Goal: Task Accomplishment & Management: Use online tool/utility

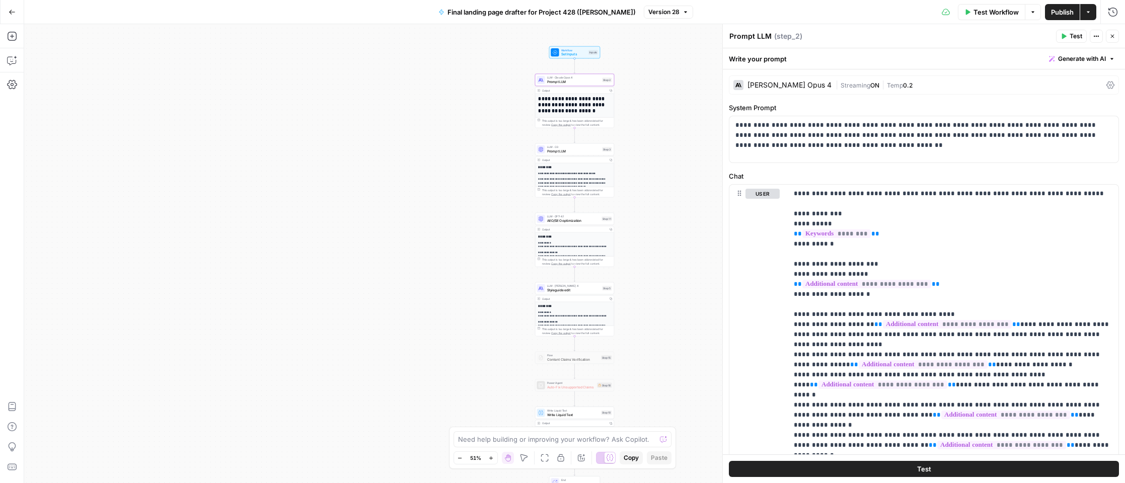
scroll to position [165, 0]
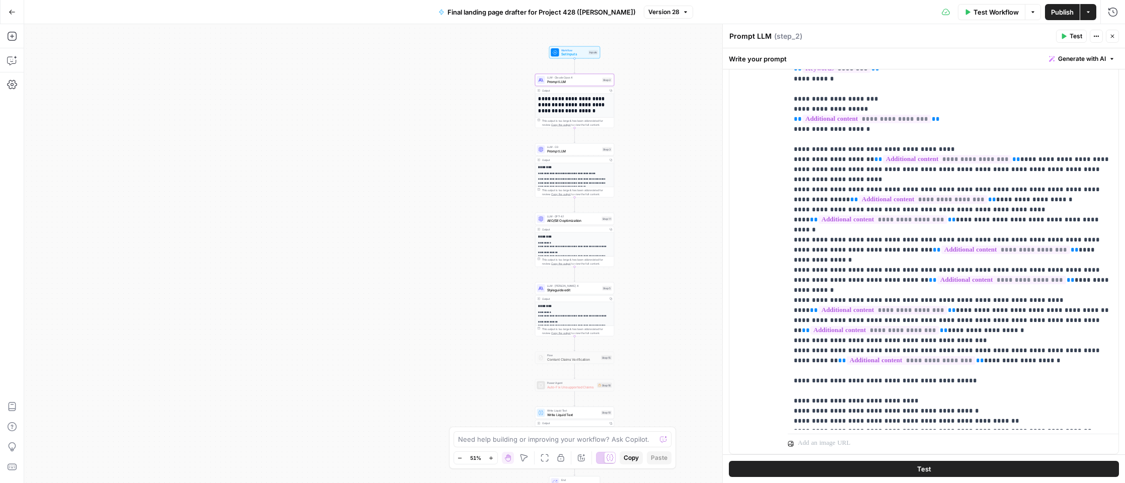
click at [10, 10] on icon "button" at bounding box center [12, 12] width 7 height 7
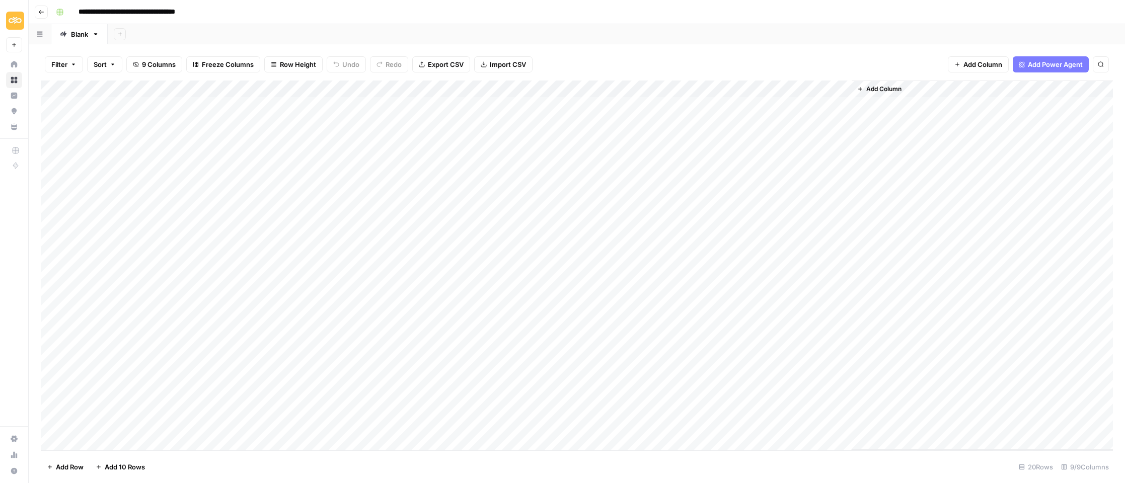
click at [189, 191] on div "Add Column" at bounding box center [577, 266] width 1072 height 370
click at [514, 190] on div "Add Column" at bounding box center [577, 266] width 1072 height 370
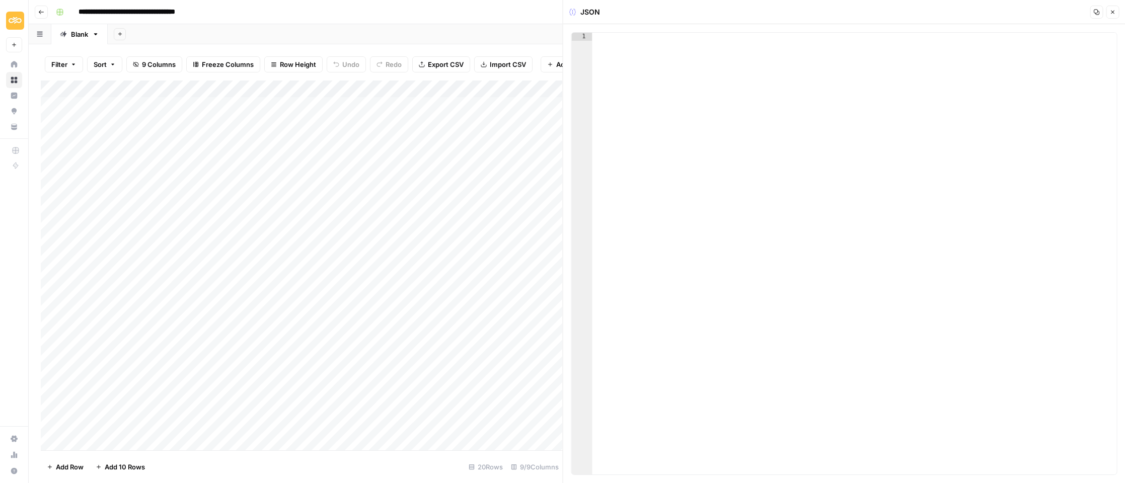
click at [648, 86] on div at bounding box center [854, 262] width 525 height 458
paste textarea "*"
type textarea "*"
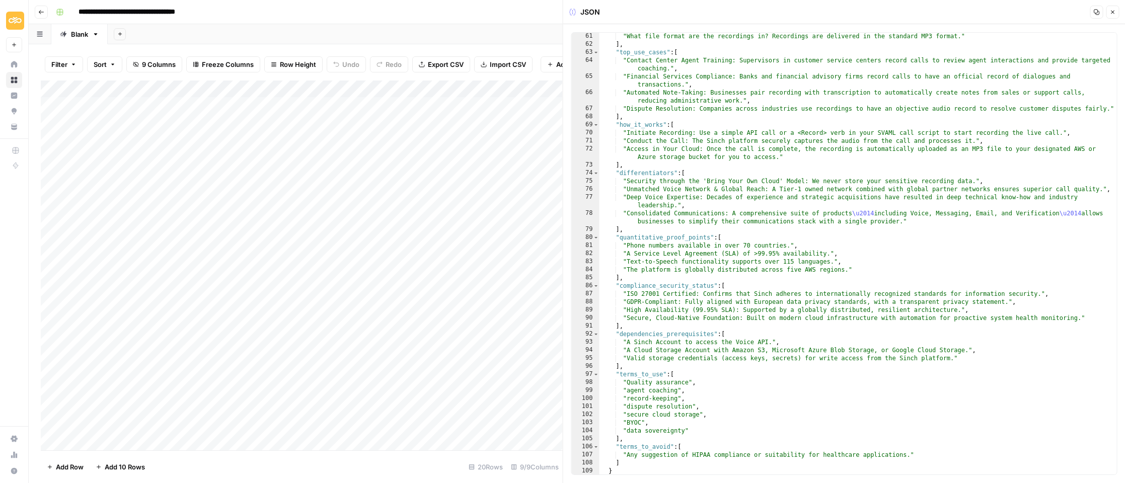
scroll to position [588, 0]
click at [1113, 11] on icon "button" at bounding box center [1113, 13] width 4 height 4
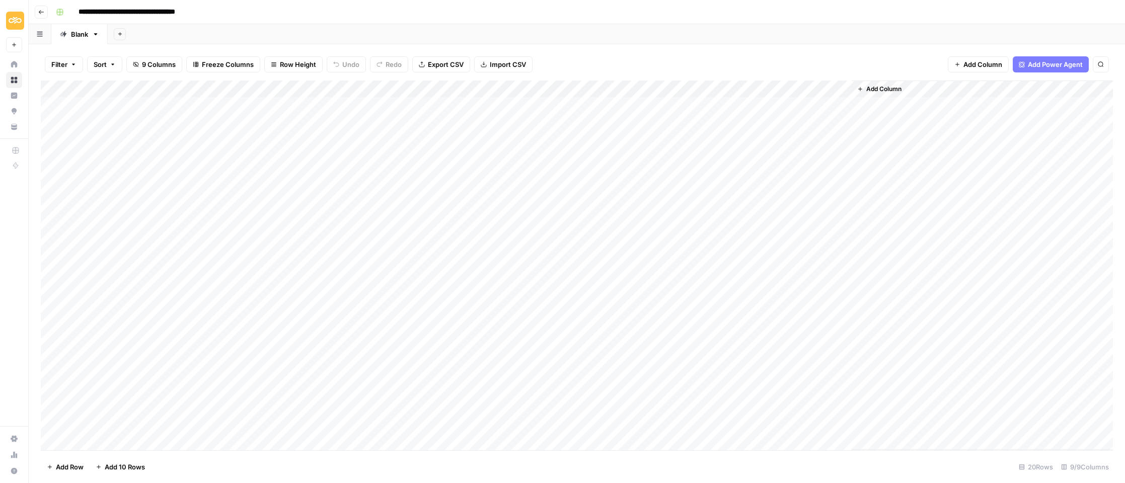
click at [660, 191] on div "Add Column" at bounding box center [577, 266] width 1072 height 370
click at [649, 189] on div "Add Column" at bounding box center [577, 266] width 1072 height 370
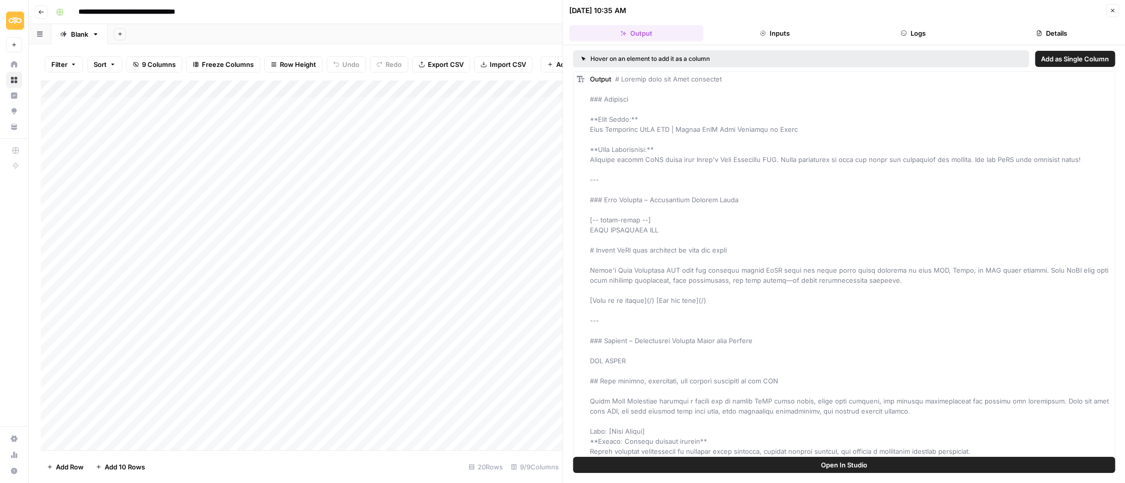
click at [824, 462] on span "Open In Studio" at bounding box center [844, 465] width 46 height 10
click at [1112, 8] on icon "button" at bounding box center [1112, 11] width 6 height 6
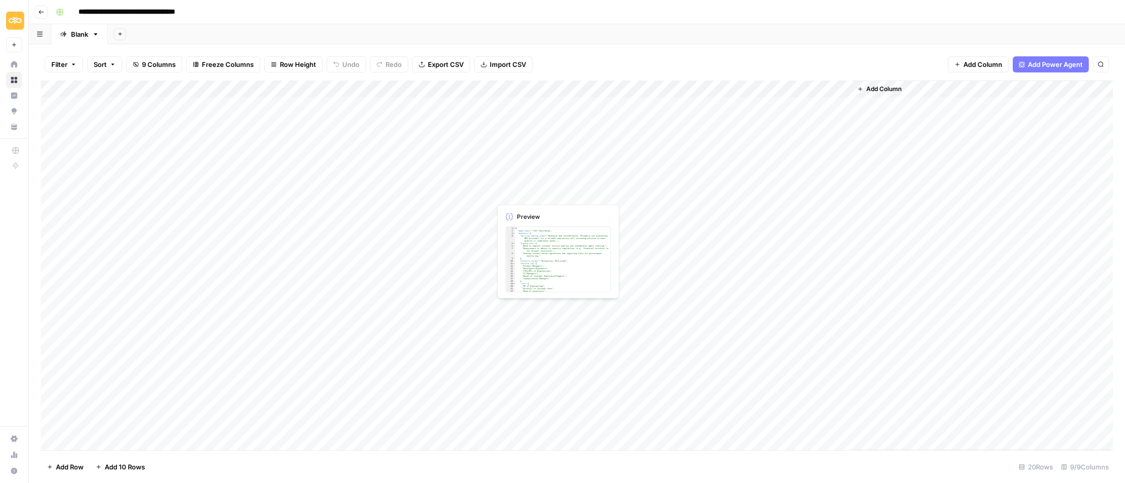
click at [521, 190] on div "Add Column" at bounding box center [577, 266] width 1072 height 370
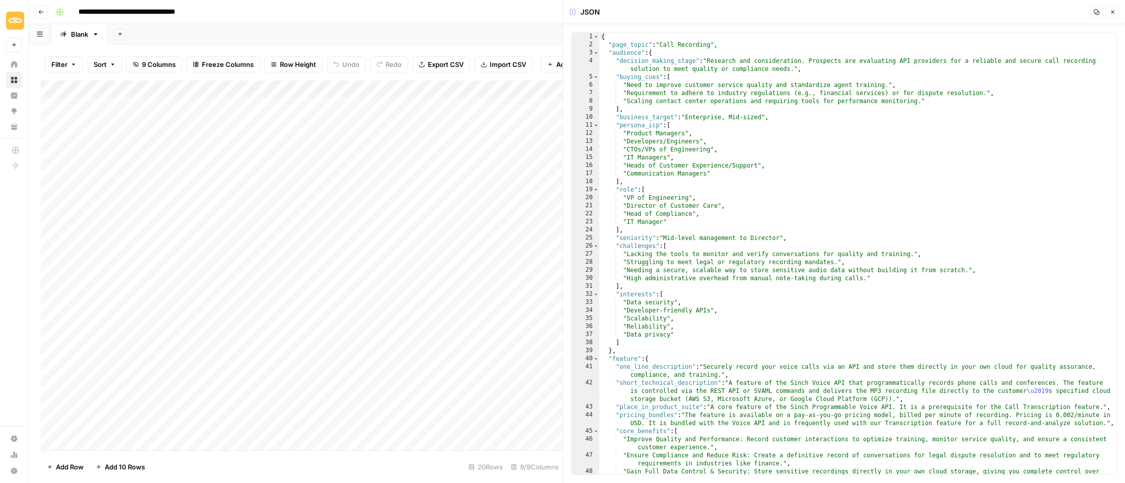
click at [718, 134] on div "{ "page_topic" : "Call Recording" , "audience" : { "decision_making_stage" : "R…" at bounding box center [858, 266] width 518 height 466
type textarea "* *"
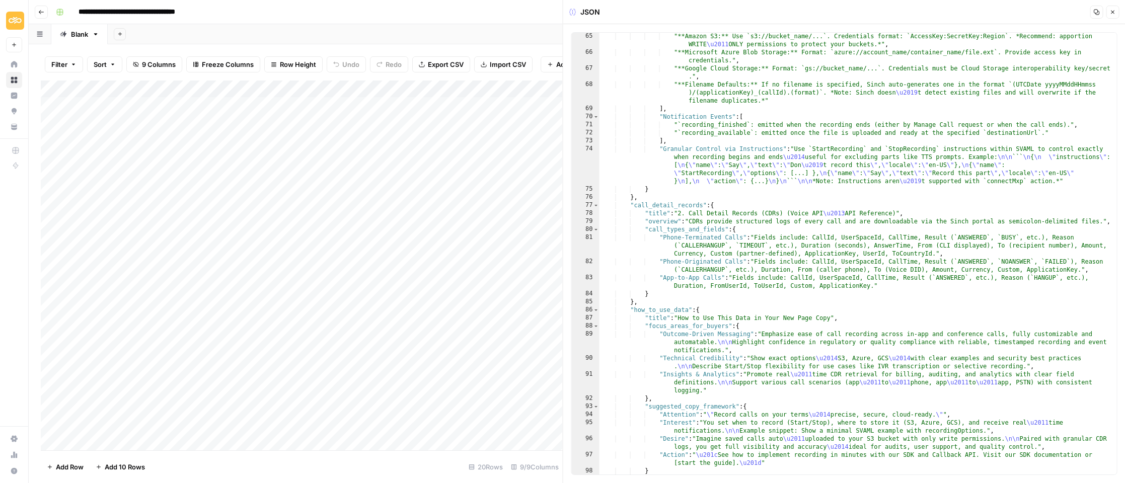
scroll to position [1296, 0]
click at [1109, 11] on icon "button" at bounding box center [1112, 12] width 6 height 6
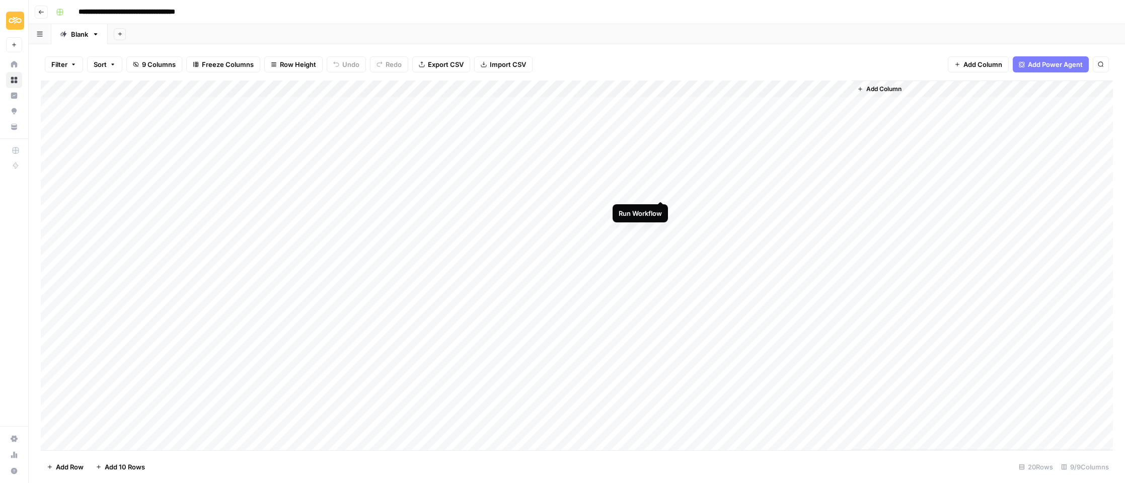
click at [661, 191] on div "Add Column" at bounding box center [577, 266] width 1072 height 370
click at [237, 184] on div "Add Column" at bounding box center [577, 266] width 1072 height 370
click at [236, 187] on div "Add Column" at bounding box center [577, 266] width 1072 height 370
click at [752, 191] on div "Add Column" at bounding box center [577, 266] width 1072 height 370
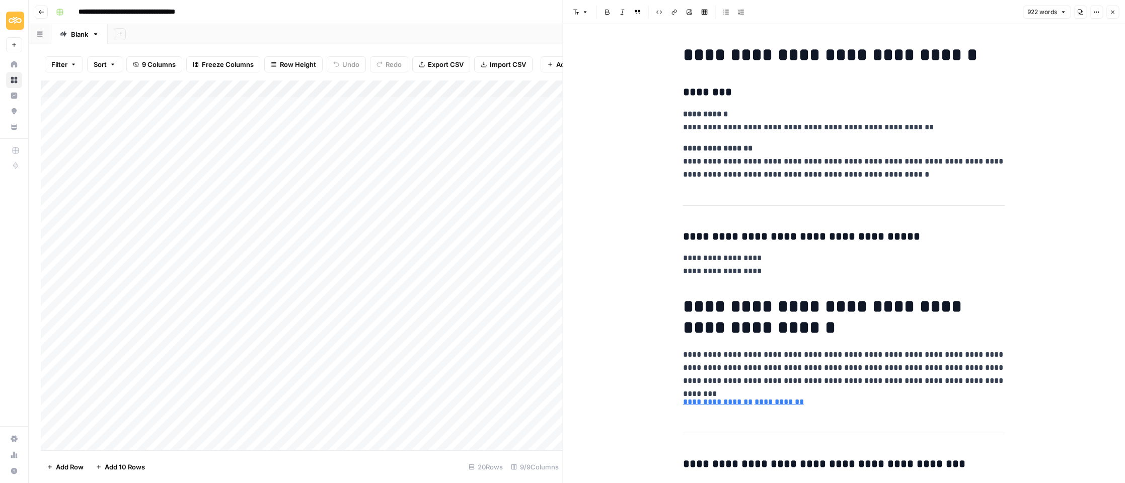
click at [1080, 8] on button "Copy" at bounding box center [1079, 12] width 13 height 13
click at [243, 188] on div "Add Column" at bounding box center [302, 266] width 522 height 370
click at [245, 193] on textarea "**********" at bounding box center [309, 192] width 187 height 14
click at [345, 377] on div "Add Column" at bounding box center [302, 266] width 522 height 370
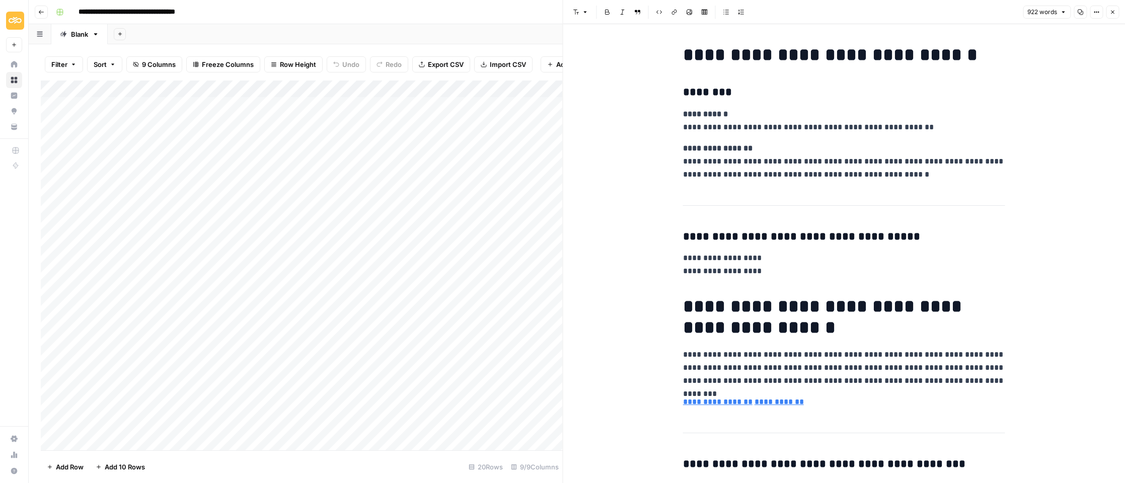
click at [347, 188] on div "Add Column" at bounding box center [302, 266] width 522 height 370
click at [345, 190] on div "Add Column" at bounding box center [302, 266] width 522 height 370
click at [345, 190] on input "**********" at bounding box center [391, 194] width 161 height 12
click at [376, 188] on input "**********" at bounding box center [391, 194] width 161 height 12
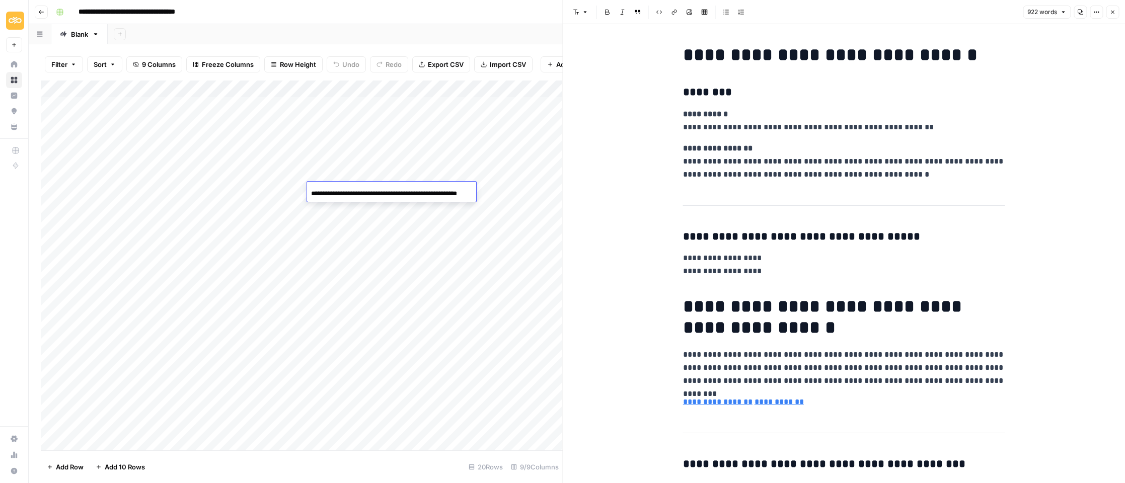
scroll to position [0, 0]
drag, startPoint x: 472, startPoint y: 192, endPoint x: 303, endPoint y: 191, distance: 168.6
click at [302, 192] on body "**********" at bounding box center [562, 241] width 1125 height 483
drag, startPoint x: 276, startPoint y: 387, endPoint x: 283, endPoint y: 385, distance: 6.7
click at [278, 386] on div "Add Column" at bounding box center [302, 266] width 522 height 370
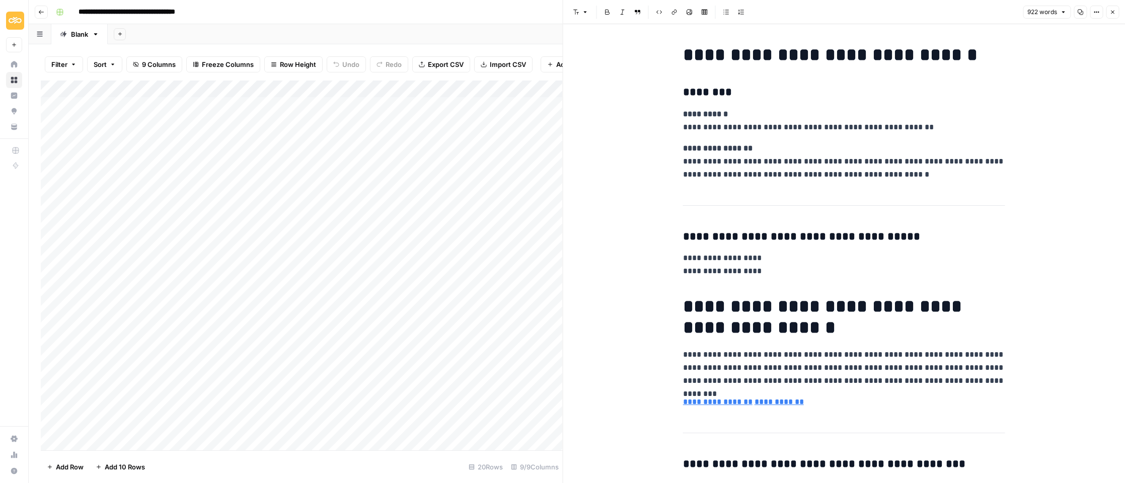
click at [1116, 13] on button "Close" at bounding box center [1112, 12] width 13 height 13
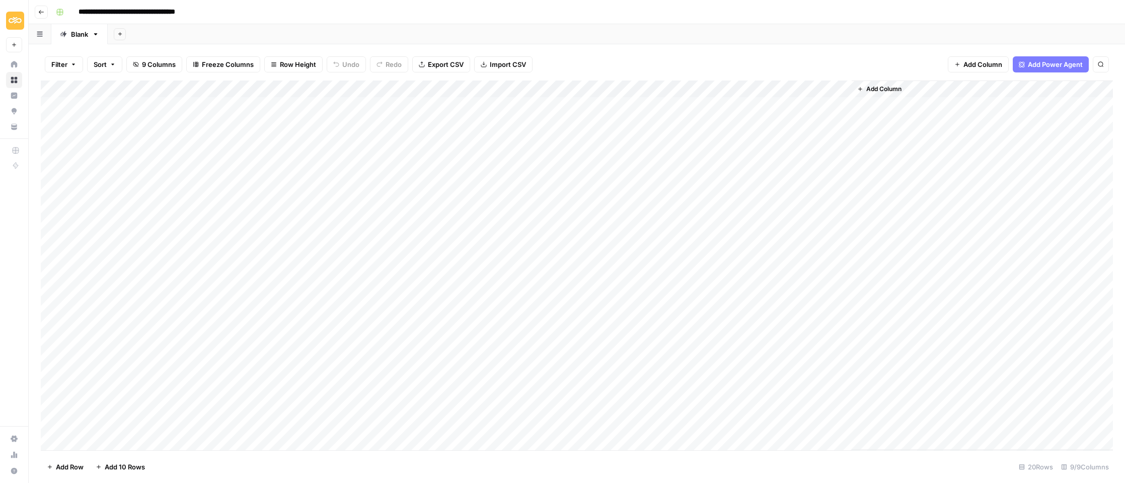
click at [257, 203] on div "Add Column" at bounding box center [577, 266] width 1072 height 370
click at [256, 203] on div "Add Column" at bounding box center [577, 266] width 1072 height 370
drag, startPoint x: 275, startPoint y: 208, endPoint x: 373, endPoint y: 211, distance: 98.2
click at [373, 211] on textarea "**********" at bounding box center [316, 214] width 201 height 24
type textarea "**********"
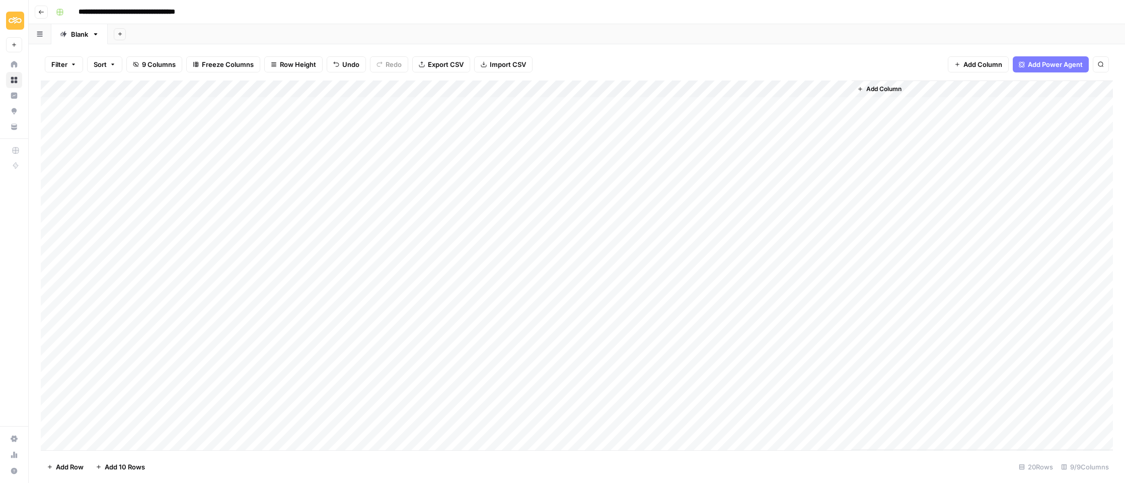
click at [228, 412] on div "Add Column" at bounding box center [577, 266] width 1072 height 370
click at [520, 209] on div "Add Column" at bounding box center [577, 266] width 1072 height 370
click at [535, 205] on div "Add Column" at bounding box center [577, 266] width 1072 height 370
click at [535, 205] on div at bounding box center [534, 208] width 92 height 19
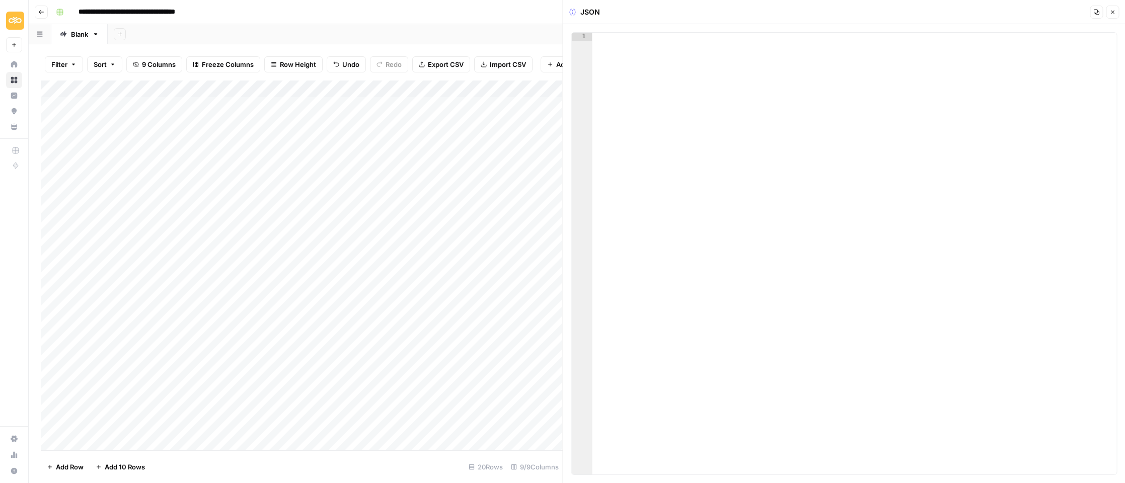
click at [813, 148] on div at bounding box center [854, 262] width 525 height 458
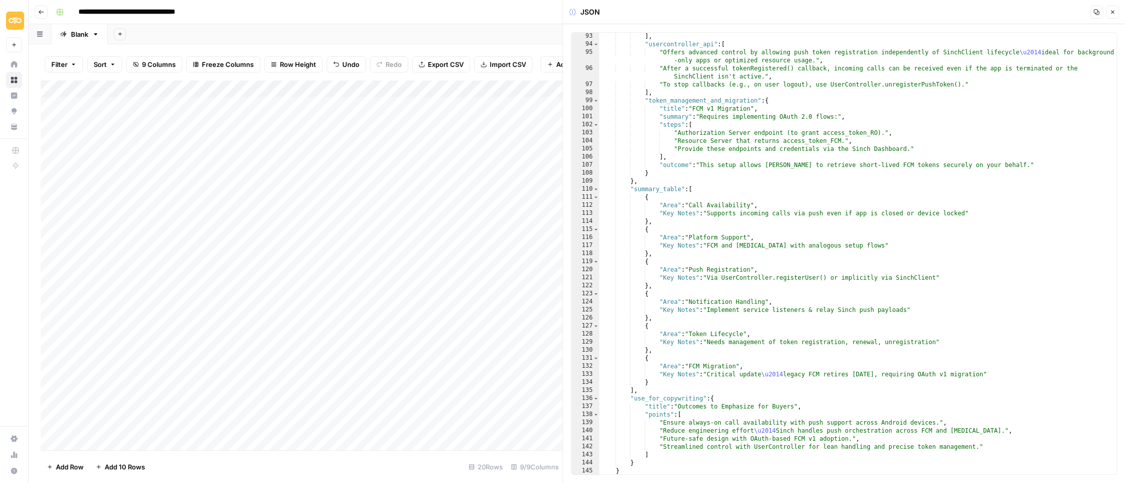
scroll to position [1426, 0]
click at [1114, 12] on icon "button" at bounding box center [1112, 12] width 6 height 6
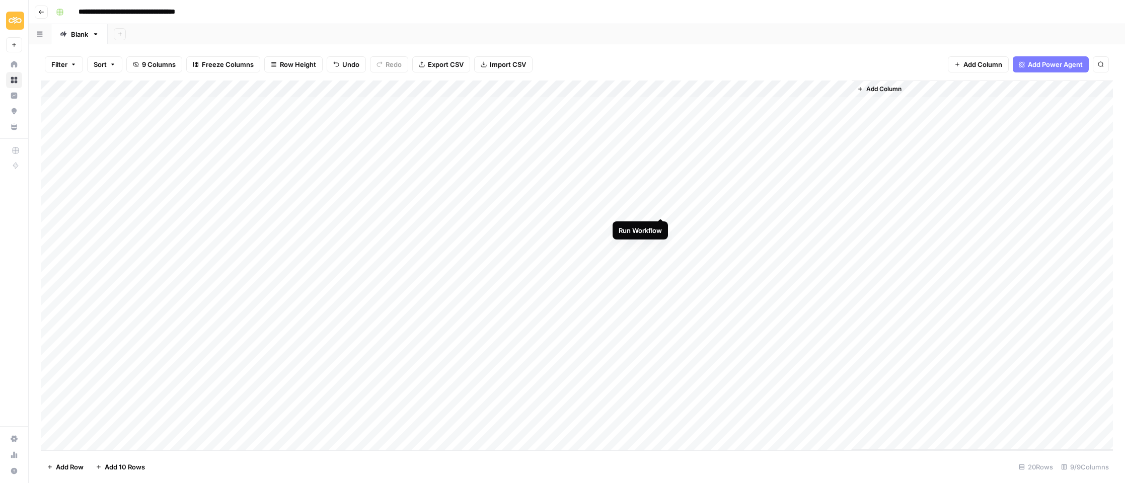
click at [661, 208] on div "Add Column" at bounding box center [577, 266] width 1072 height 370
click at [234, 225] on div "Add Column" at bounding box center [577, 266] width 1072 height 370
click at [238, 222] on div "Add Column" at bounding box center [577, 266] width 1072 height 370
click at [524, 224] on div "Add Column" at bounding box center [577, 266] width 1072 height 370
click at [519, 225] on div "Add Column" at bounding box center [577, 266] width 1072 height 370
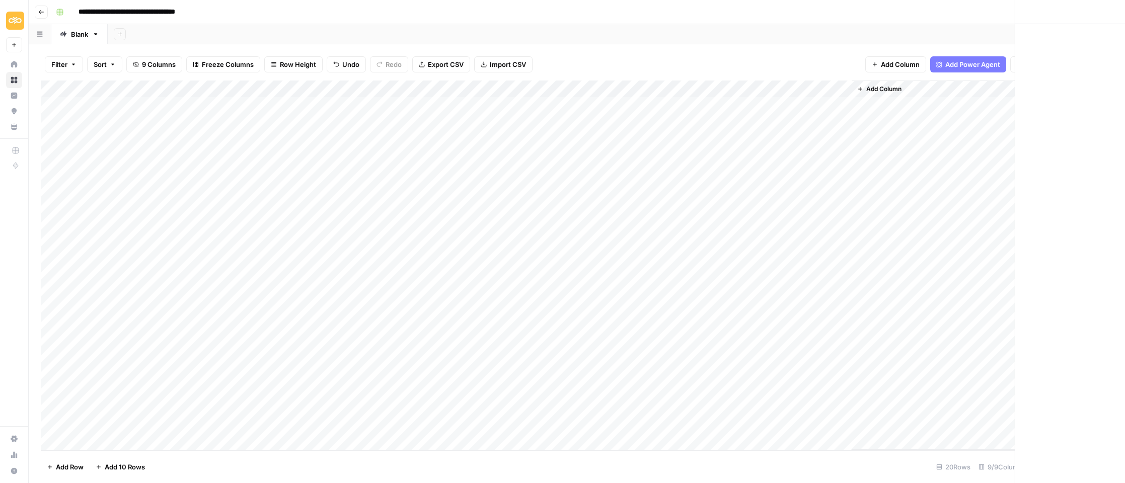
click at [519, 225] on div at bounding box center [534, 225] width 92 height 19
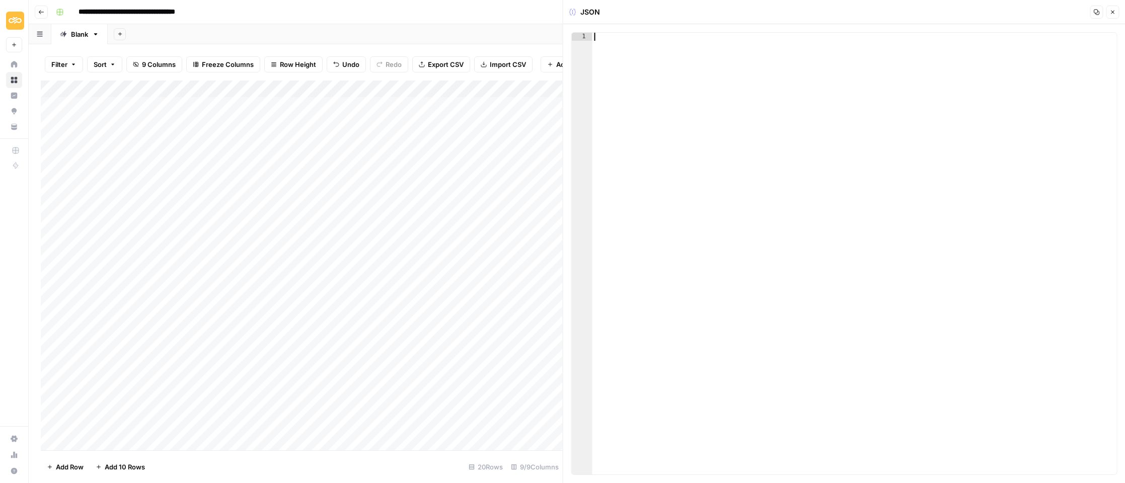
click at [765, 98] on div at bounding box center [854, 262] width 525 height 458
paste textarea "*"
type textarea "*"
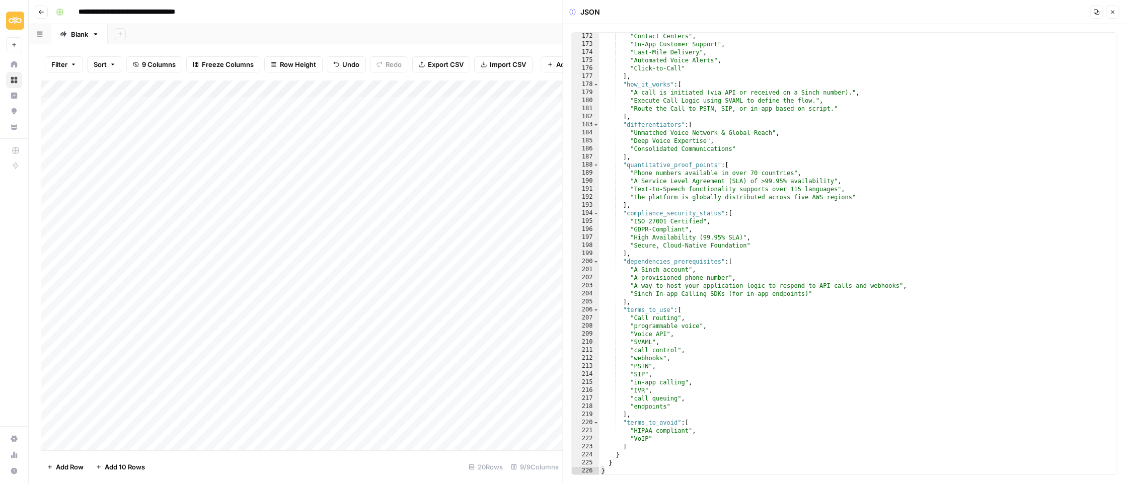
click at [1114, 15] on button "Close" at bounding box center [1112, 12] width 13 height 13
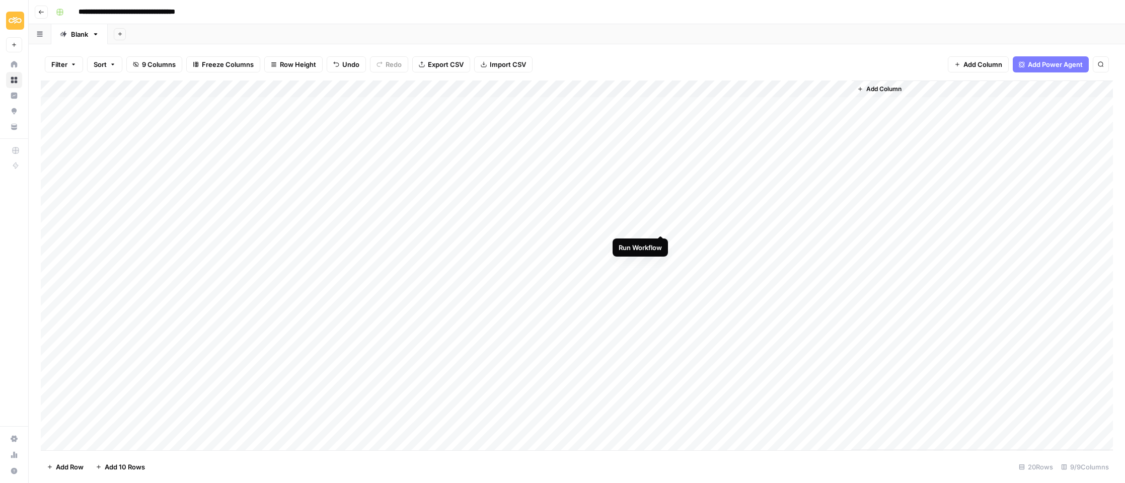
click at [663, 224] on div "Add Column" at bounding box center [577, 266] width 1072 height 370
click at [748, 208] on div "Add Column" at bounding box center [577, 266] width 1072 height 370
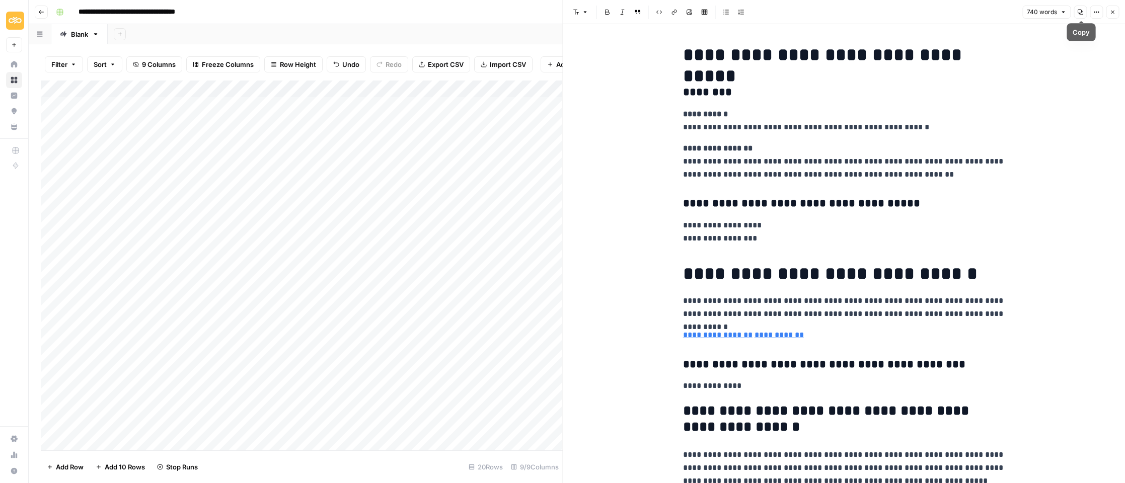
click at [1085, 9] on button "Copy" at bounding box center [1079, 12] width 13 height 13
click at [255, 204] on div "Add Column" at bounding box center [302, 266] width 522 height 370
drag, startPoint x: 372, startPoint y: 208, endPoint x: 374, endPoint y: 222, distance: 14.2
click at [374, 222] on textarea "**********" at bounding box center [316, 214] width 201 height 24
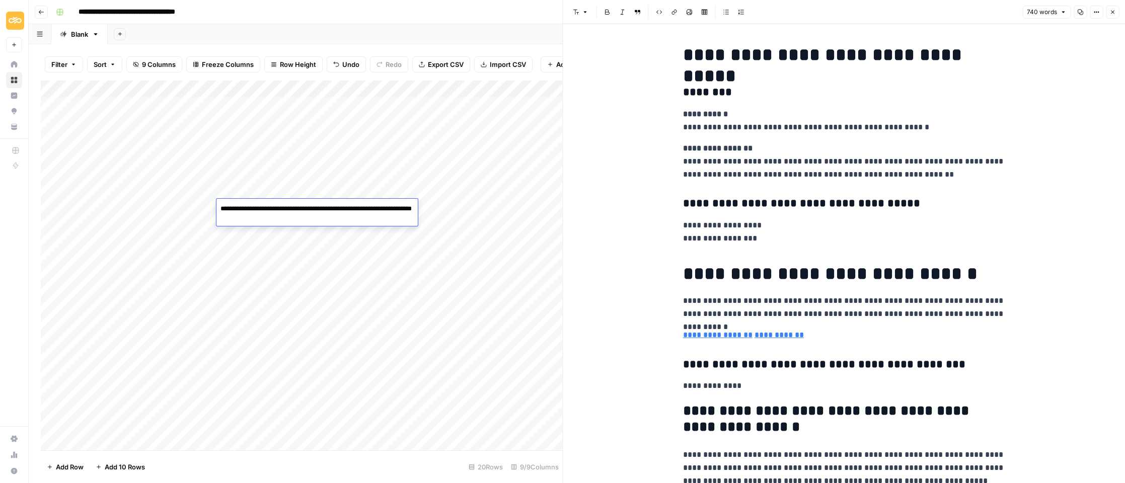
type textarea "**********"
drag, startPoint x: 1112, startPoint y: 14, endPoint x: 1073, endPoint y: 25, distance: 40.9
click at [1112, 14] on icon "button" at bounding box center [1112, 12] width 6 height 6
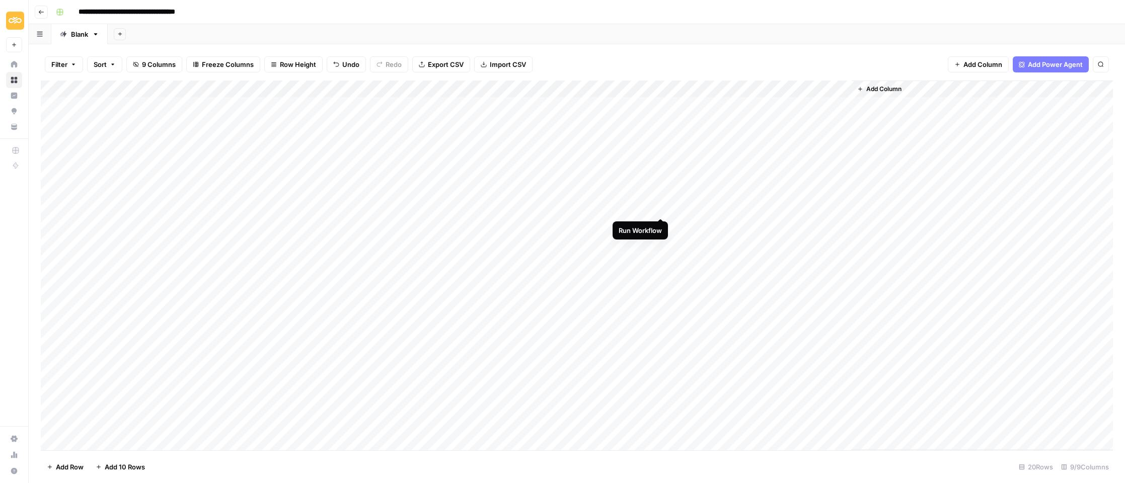
click at [659, 207] on div "Add Column" at bounding box center [577, 266] width 1072 height 370
click at [708, 223] on div "Add Column" at bounding box center [577, 266] width 1072 height 370
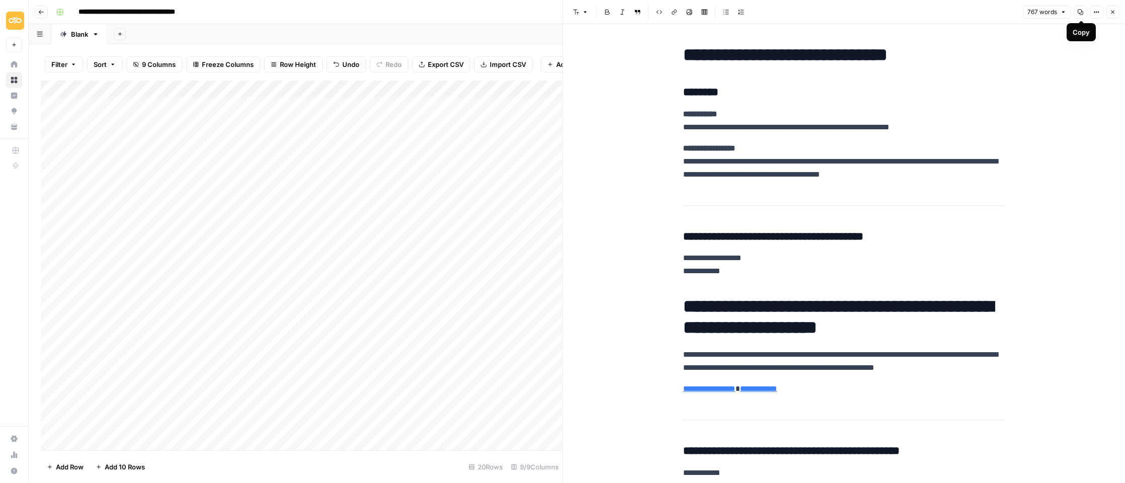
click at [1085, 12] on button "Copy" at bounding box center [1079, 12] width 13 height 13
click at [791, 110] on p "**********" at bounding box center [844, 121] width 322 height 26
click at [1081, 12] on icon "button" at bounding box center [1080, 12] width 6 height 6
click at [1079, 13] on icon "button" at bounding box center [1080, 13] width 6 height 6
click at [1111, 13] on icon "button" at bounding box center [1112, 12] width 6 height 6
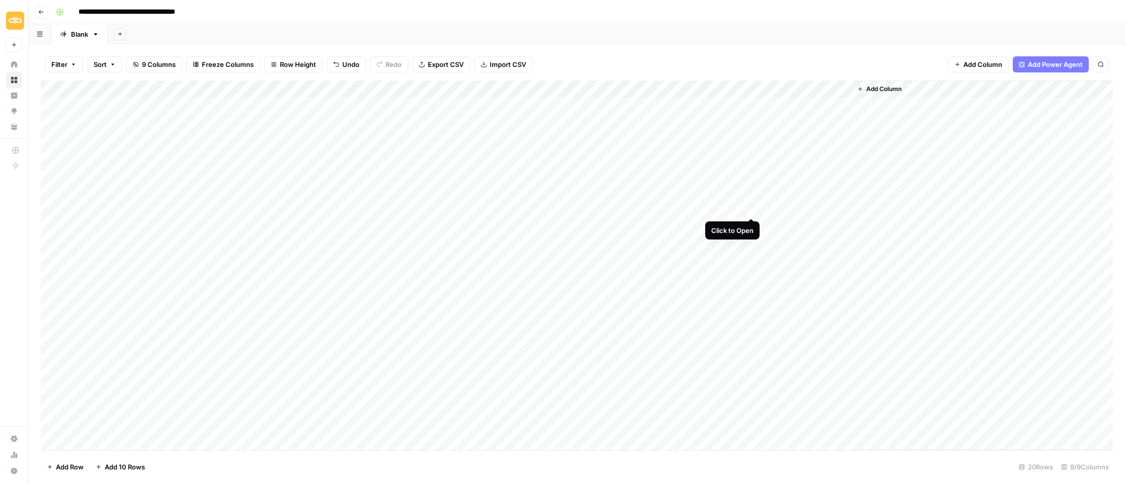
click at [749, 204] on div "Add Column" at bounding box center [577, 266] width 1072 height 370
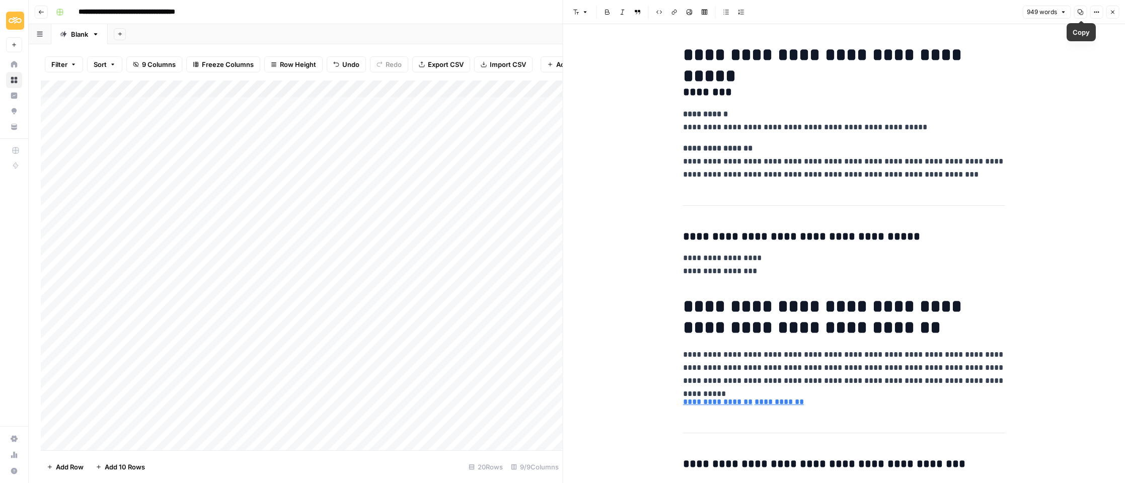
click at [1078, 13] on icon "button" at bounding box center [1080, 12] width 6 height 6
click at [267, 201] on div "Add Column" at bounding box center [302, 266] width 522 height 370
click at [263, 382] on div "Add Column" at bounding box center [302, 266] width 522 height 370
click at [348, 206] on div "Add Column" at bounding box center [302, 266] width 522 height 370
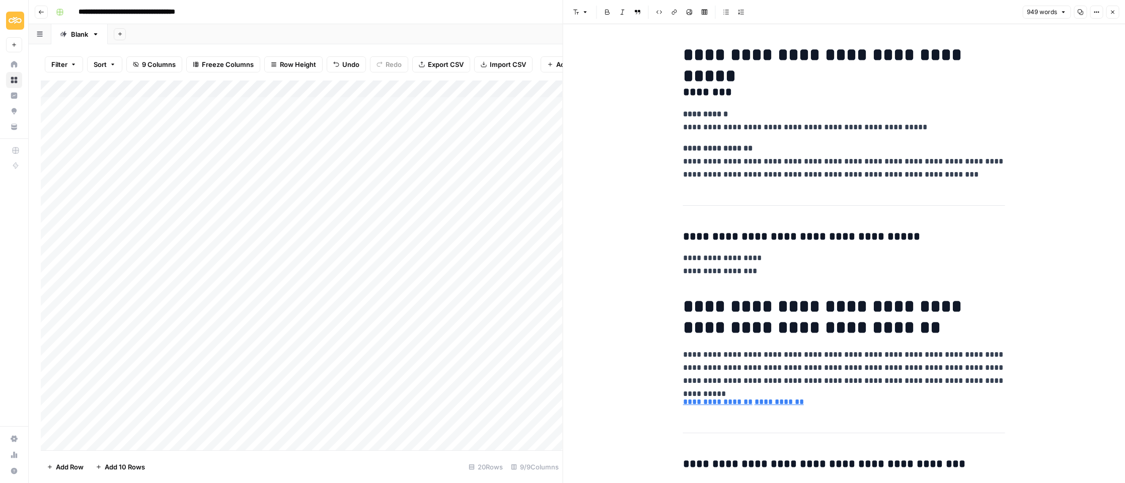
click at [348, 206] on div "Add Column" at bounding box center [302, 266] width 522 height 370
click at [253, 209] on div "Add Column" at bounding box center [302, 266] width 522 height 370
drag, startPoint x: 272, startPoint y: 207, endPoint x: 403, endPoint y: 209, distance: 130.9
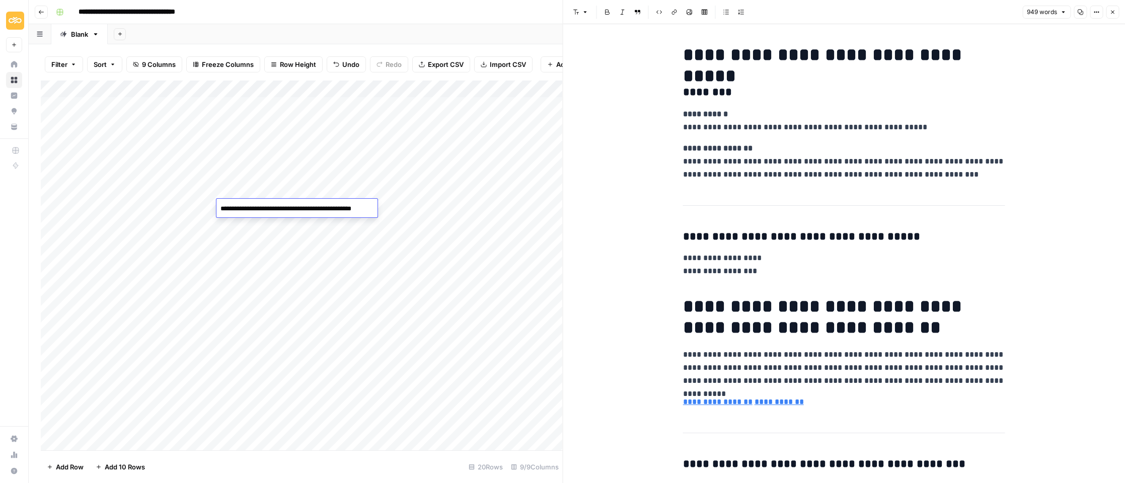
click at [403, 209] on body "**********" at bounding box center [562, 241] width 1125 height 483
type textarea "**********"
click at [1117, 15] on button "Close" at bounding box center [1112, 12] width 13 height 13
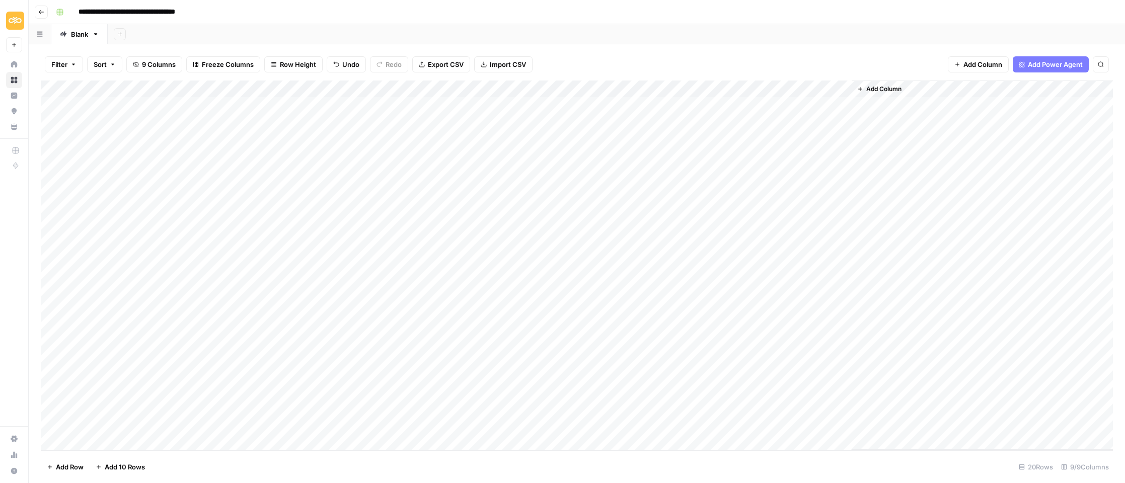
click at [657, 207] on div "Add Column" at bounding box center [577, 266] width 1072 height 370
click at [533, 240] on div "Add Column" at bounding box center [577, 266] width 1072 height 370
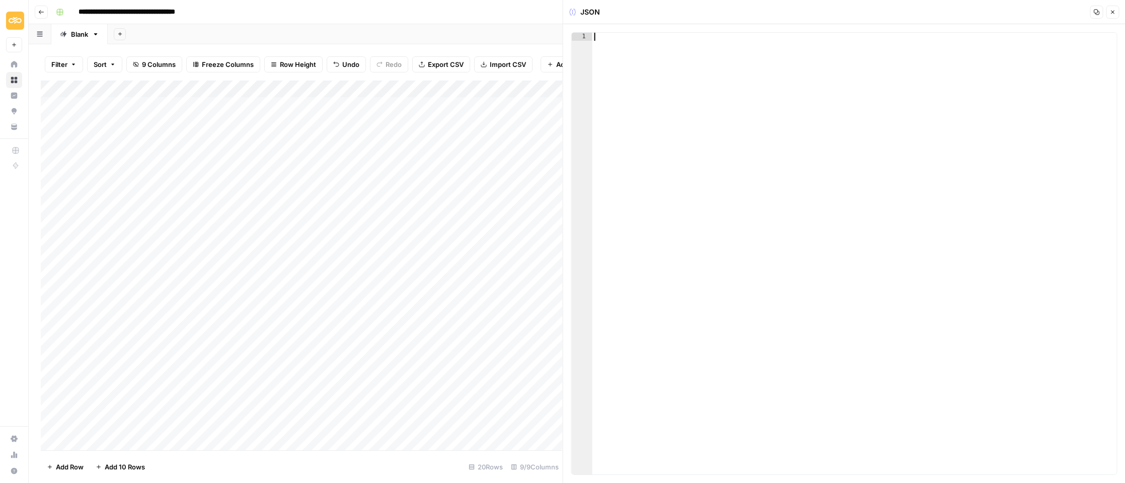
click at [827, 36] on div at bounding box center [854, 262] width 525 height 458
paste textarea "*"
type textarea "*"
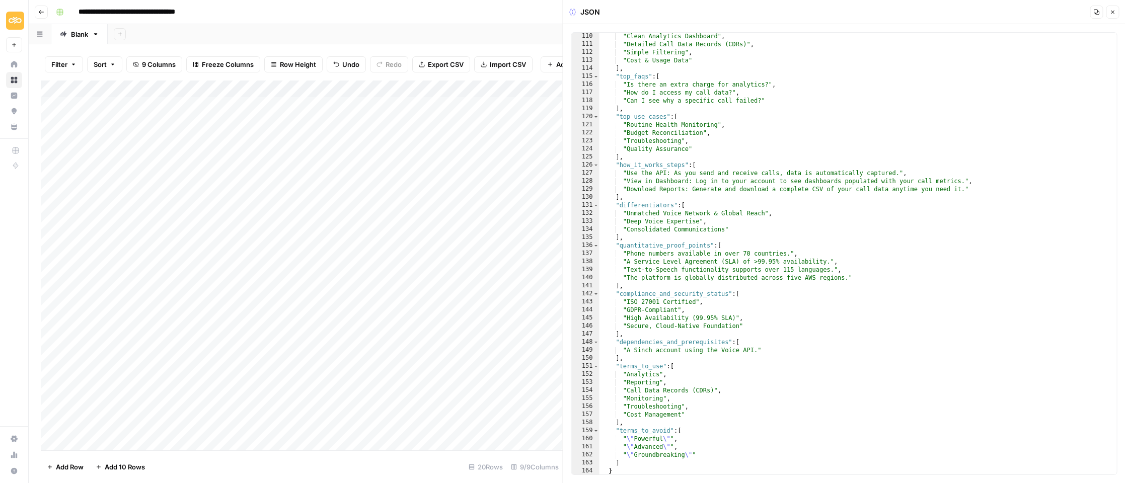
scroll to position [1023, 0]
click at [1114, 8] on button "Close" at bounding box center [1112, 12] width 13 height 13
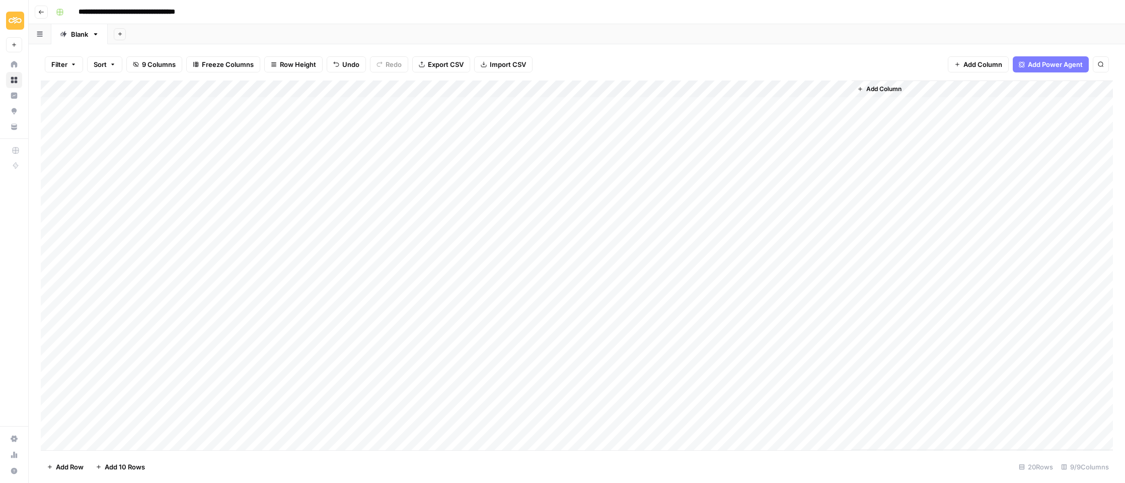
click at [257, 240] on div "Add Column" at bounding box center [577, 266] width 1072 height 370
click at [219, 240] on textarea "**********" at bounding box center [309, 243] width 187 height 14
click at [220, 242] on textarea "**********" at bounding box center [309, 243] width 187 height 14
drag, startPoint x: 219, startPoint y: 243, endPoint x: 296, endPoint y: 241, distance: 77.0
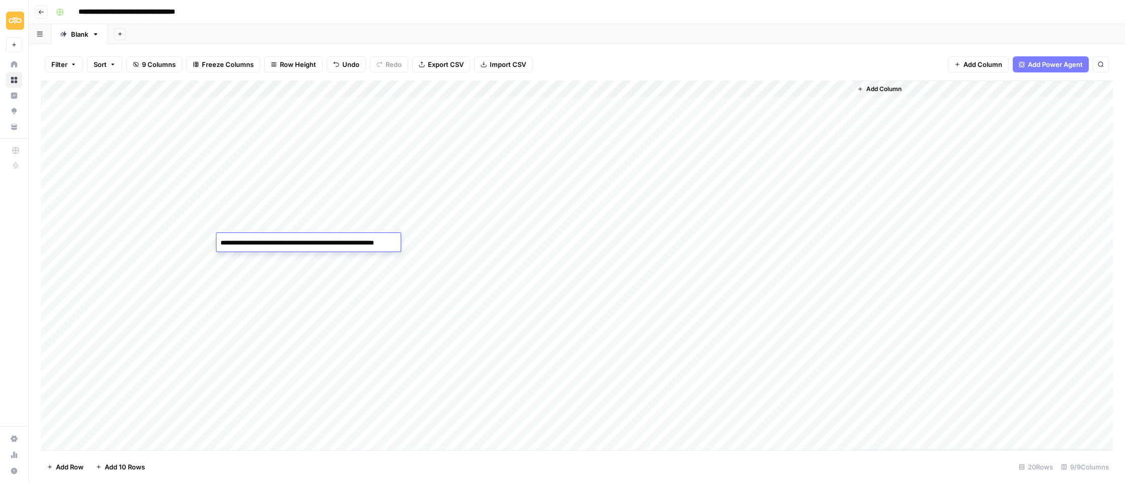
click at [296, 241] on textarea "**********" at bounding box center [309, 243] width 187 height 14
drag, startPoint x: 277, startPoint y: 244, endPoint x: 333, endPoint y: 241, distance: 55.9
click at [333, 241] on textarea "**********" at bounding box center [296, 243] width 161 height 14
drag, startPoint x: 276, startPoint y: 243, endPoint x: 291, endPoint y: 243, distance: 15.6
click at [278, 243] on textarea "**********" at bounding box center [296, 243] width 161 height 14
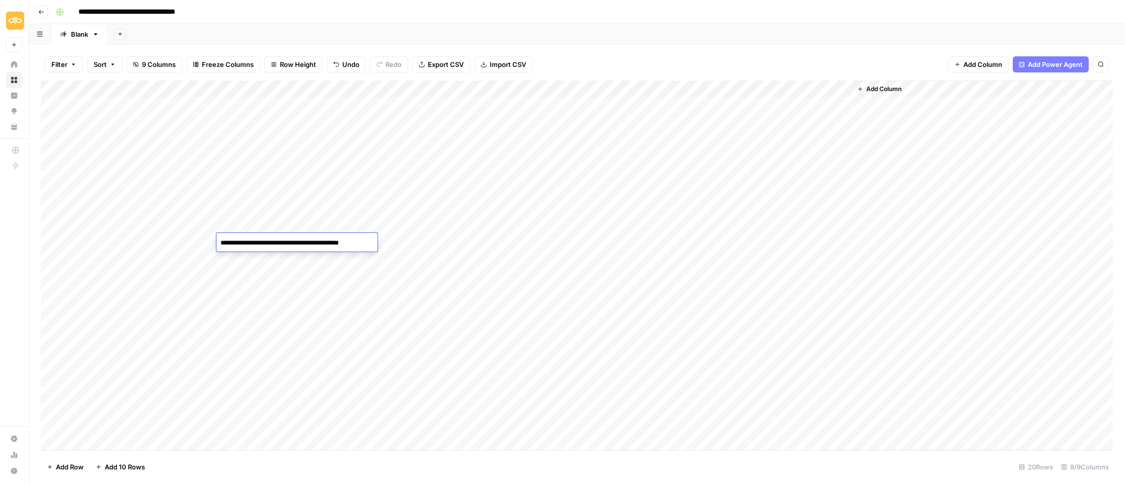
click at [219, 240] on textarea "**********" at bounding box center [296, 243] width 161 height 14
click at [257, 242] on textarea "**********" at bounding box center [296, 243] width 161 height 14
click at [251, 244] on textarea "**********" at bounding box center [296, 243] width 161 height 14
click at [285, 243] on textarea "**********" at bounding box center [296, 243] width 161 height 14
click at [220, 242] on textarea "**********" at bounding box center [296, 243] width 161 height 14
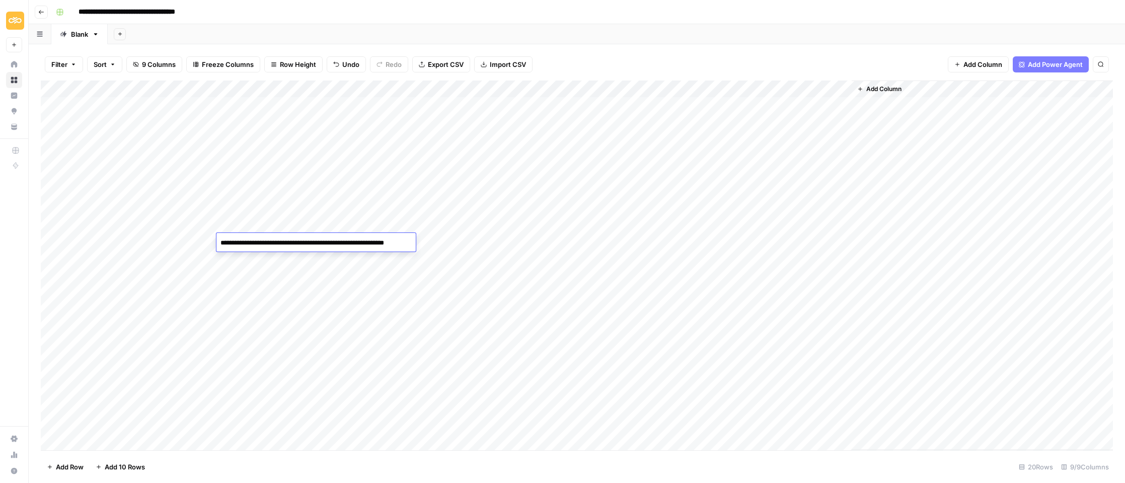
click at [325, 242] on textarea "**********" at bounding box center [316, 243] width 200 height 14
drag, startPoint x: 336, startPoint y: 242, endPoint x: 518, endPoint y: 243, distance: 182.7
click at [518, 243] on body "**********" at bounding box center [562, 241] width 1125 height 483
type textarea "**********"
click at [250, 375] on div "Add Column" at bounding box center [577, 266] width 1072 height 370
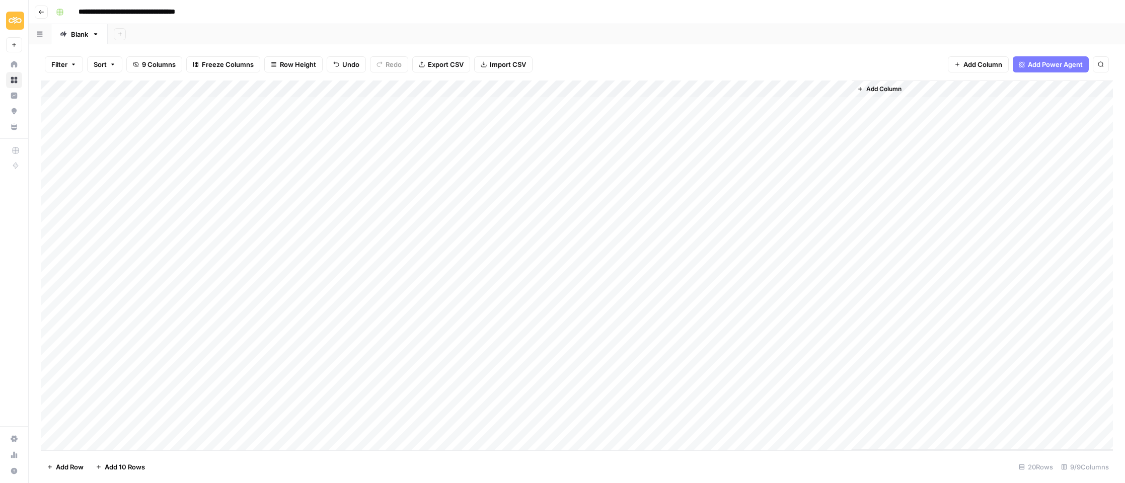
click at [663, 241] on div "Add Column" at bounding box center [577, 266] width 1072 height 370
click at [718, 203] on div "Add Column" at bounding box center [577, 266] width 1072 height 370
click at [749, 205] on div "Add Column" at bounding box center [577, 266] width 1072 height 370
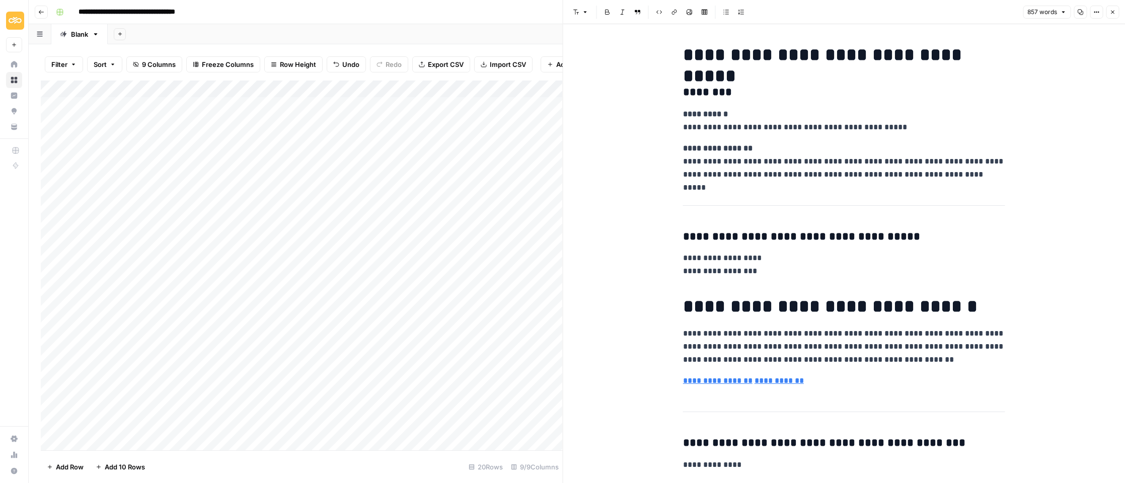
click at [1082, 12] on icon "button" at bounding box center [1080, 12] width 6 height 6
click at [1111, 10] on icon "button" at bounding box center [1112, 12] width 6 height 6
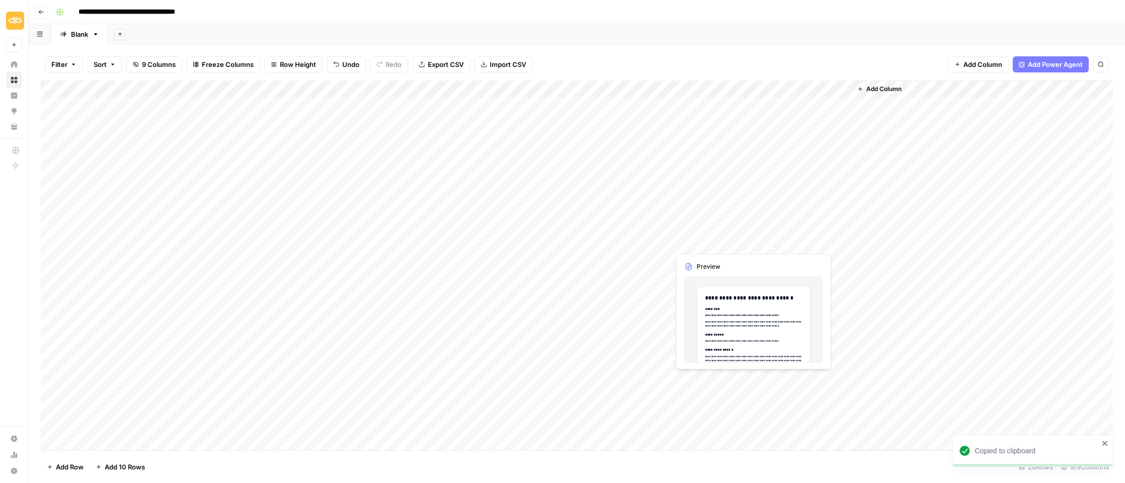
drag, startPoint x: 727, startPoint y: 243, endPoint x: 738, endPoint y: 243, distance: 11.1
click at [727, 243] on div "Add Column" at bounding box center [577, 266] width 1072 height 370
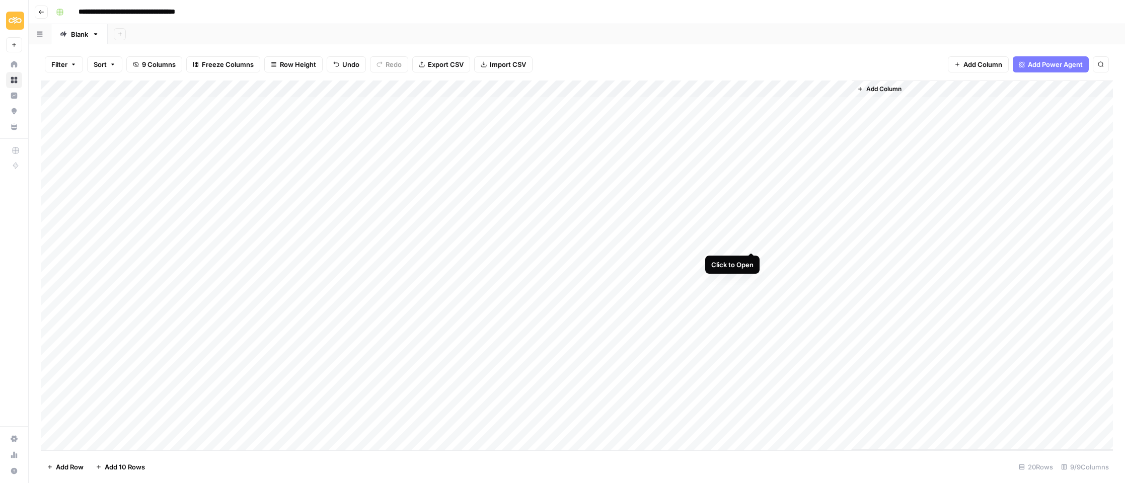
click at [751, 243] on div "Add Column" at bounding box center [577, 266] width 1072 height 370
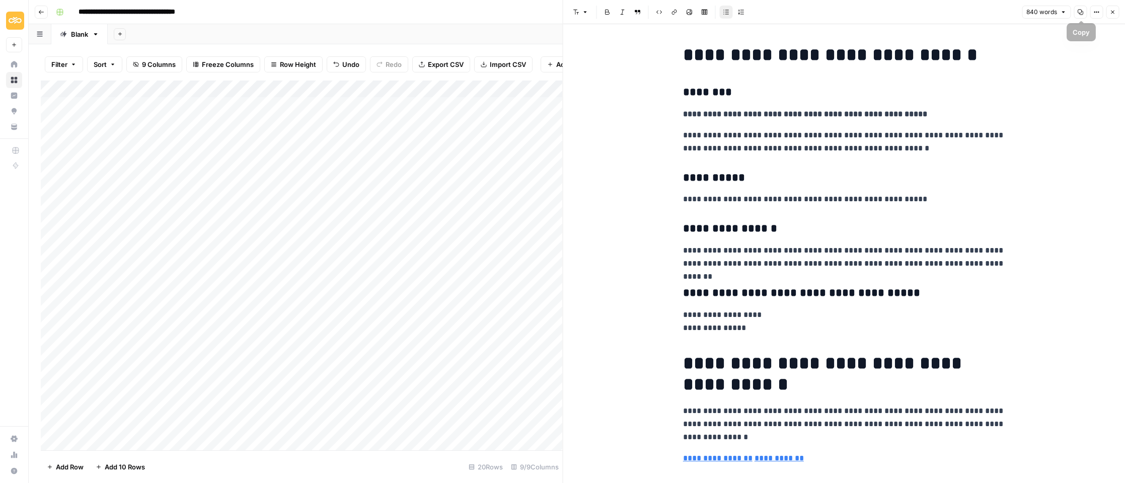
click at [1078, 10] on icon "button" at bounding box center [1080, 13] width 6 height 6
click at [1115, 14] on icon "button" at bounding box center [1112, 12] width 6 height 6
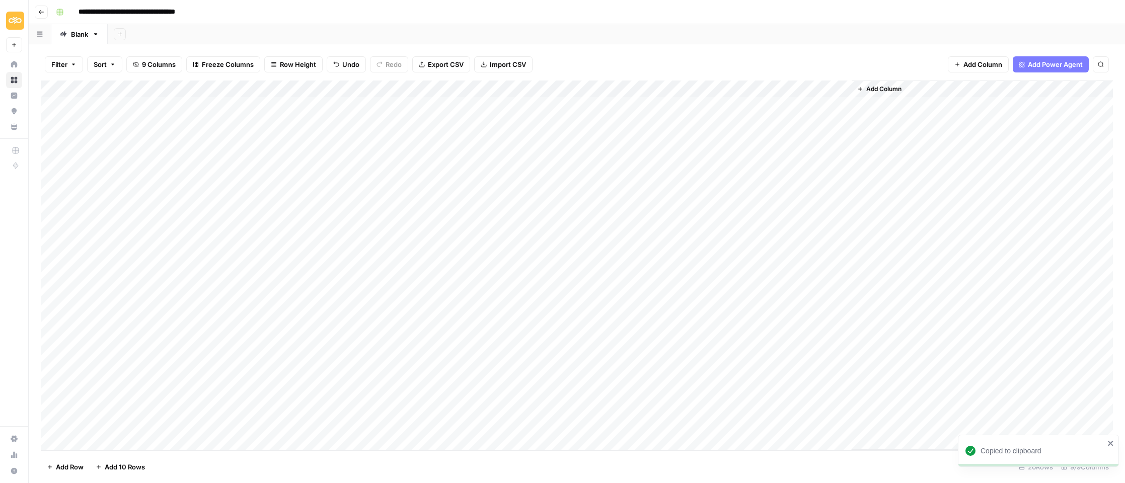
click at [253, 258] on div "Add Column" at bounding box center [577, 266] width 1072 height 370
click at [253, 405] on div "Add Column" at bounding box center [577, 266] width 1072 height 370
click at [495, 257] on div "Add Column" at bounding box center [577, 266] width 1072 height 370
click at [549, 260] on div "Add Column" at bounding box center [577, 266] width 1072 height 370
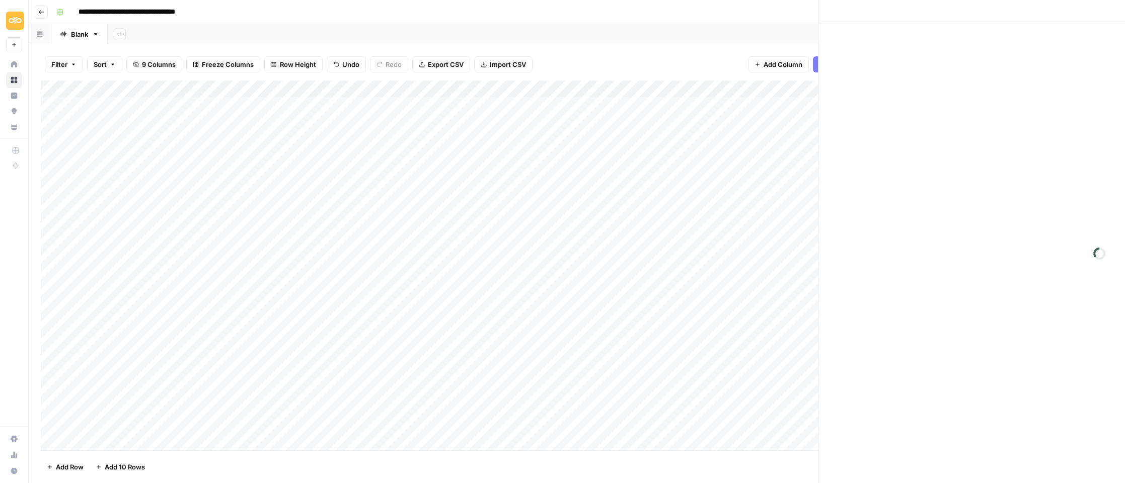
click at [549, 260] on div at bounding box center [534, 259] width 92 height 19
click at [776, 101] on div at bounding box center [854, 262] width 525 height 458
paste textarea "*"
type textarea "*"
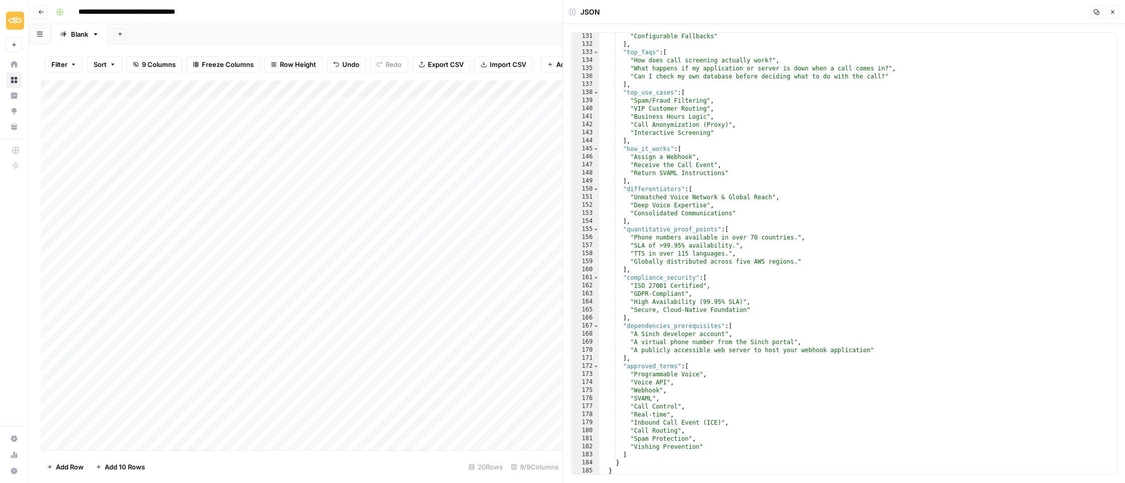
click at [1111, 12] on icon "button" at bounding box center [1112, 12] width 6 height 6
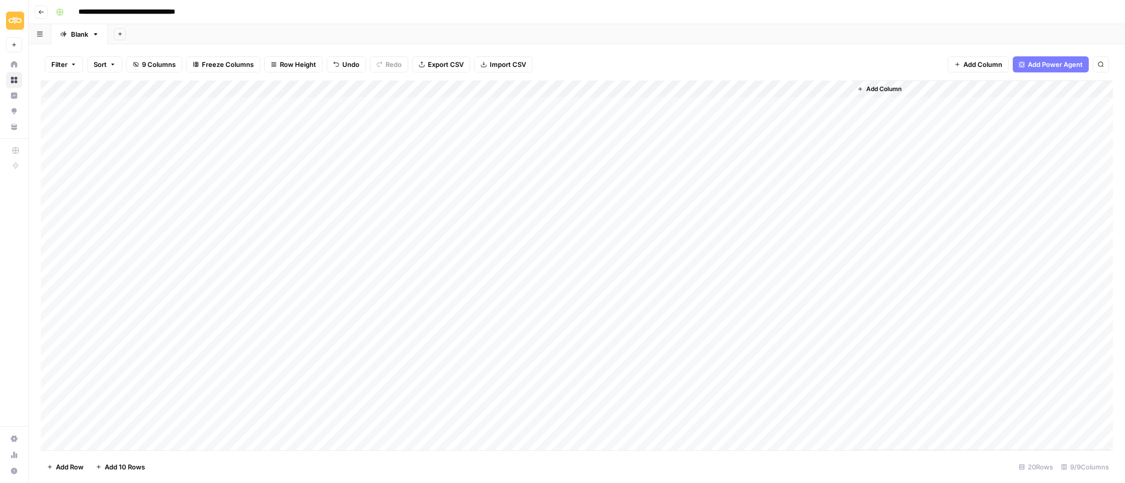
click at [253, 265] on div "Add Column" at bounding box center [577, 266] width 1072 height 370
click at [259, 261] on div "Add Column" at bounding box center [577, 266] width 1072 height 370
click at [624, 260] on div "Add Column" at bounding box center [577, 266] width 1072 height 370
click at [254, 271] on div "Add Column" at bounding box center [577, 266] width 1072 height 370
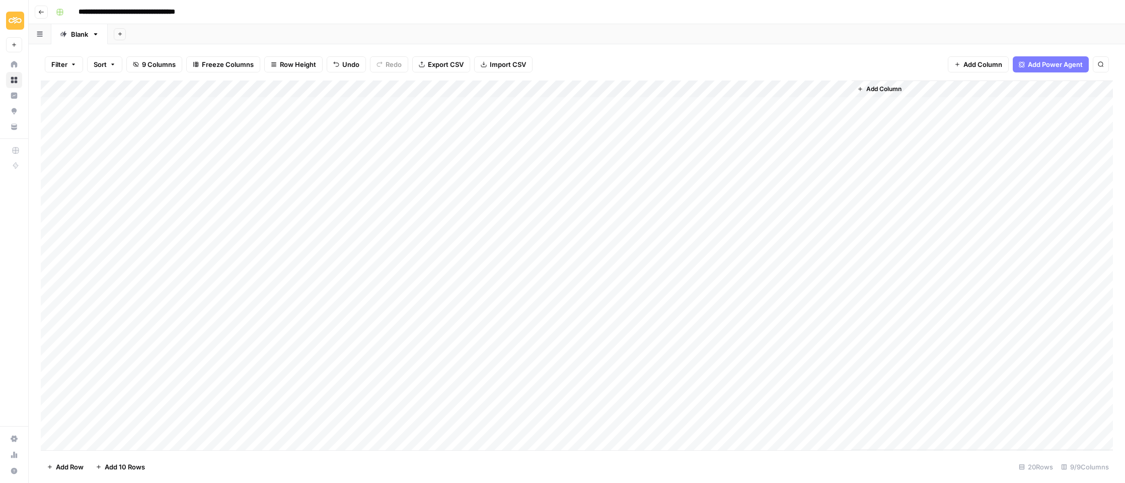
click at [257, 406] on div "Add Column" at bounding box center [577, 266] width 1072 height 370
click at [256, 291] on div "Add Column" at bounding box center [577, 266] width 1072 height 370
click at [232, 377] on div "Add Column" at bounding box center [577, 266] width 1072 height 370
click at [467, 90] on div "Add Column" at bounding box center [577, 266] width 1072 height 370
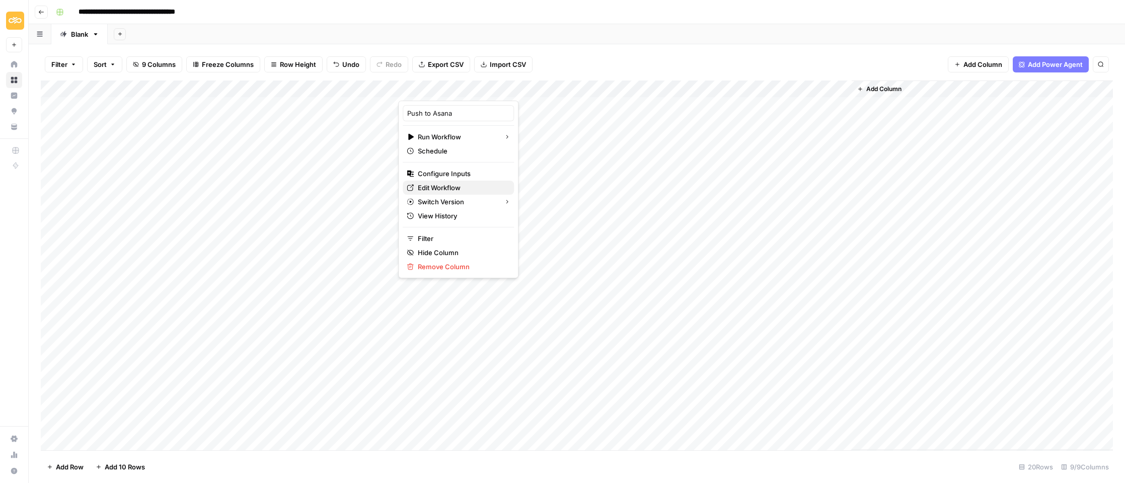
click at [445, 187] on span "Edit Workflow" at bounding box center [462, 188] width 88 height 10
click at [646, 90] on div "Add Column" at bounding box center [577, 266] width 1072 height 370
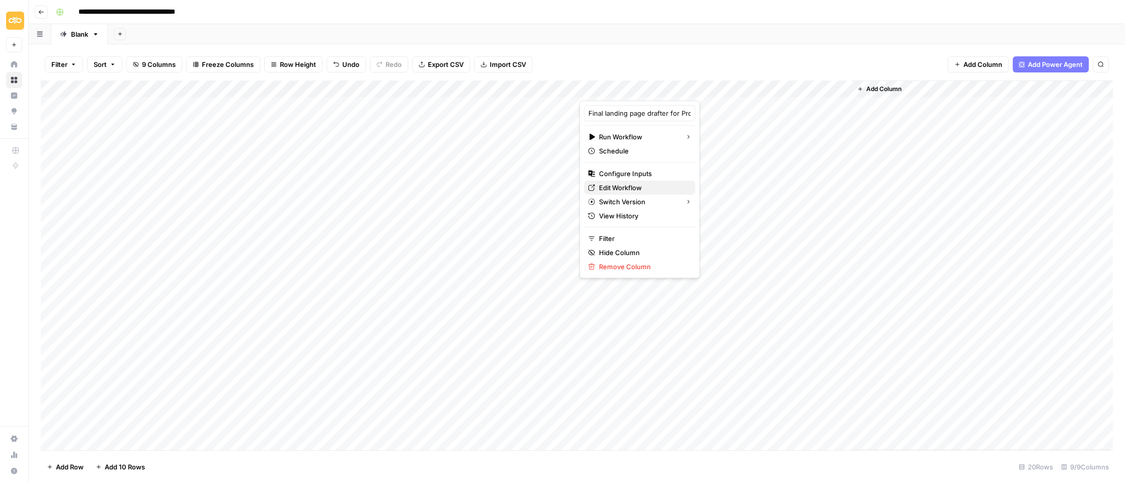
click at [621, 189] on span "Edit Workflow" at bounding box center [643, 188] width 88 height 10
click at [162, 306] on div "Add Column" at bounding box center [577, 266] width 1072 height 370
click at [35, 310] on div "Filter Sort 9 Columns Freeze Columns Row Height Undo Redo Export CSV Import CSV…" at bounding box center [577, 263] width 1096 height 439
drag, startPoint x: 43, startPoint y: 310, endPoint x: 54, endPoint y: 254, distance: 57.5
click at [54, 254] on div "Add Column" at bounding box center [577, 266] width 1072 height 370
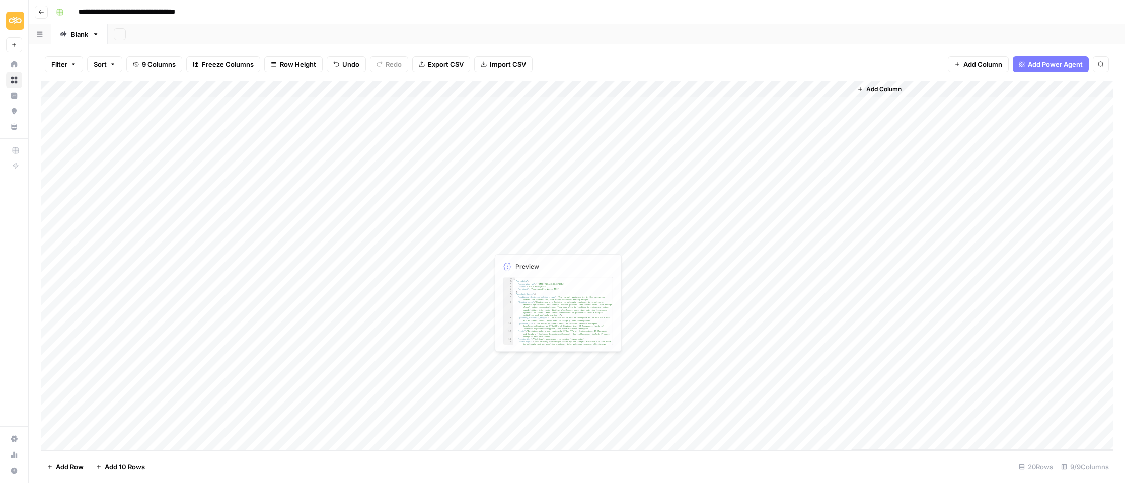
click at [502, 255] on div "Add Column" at bounding box center [577, 266] width 1072 height 370
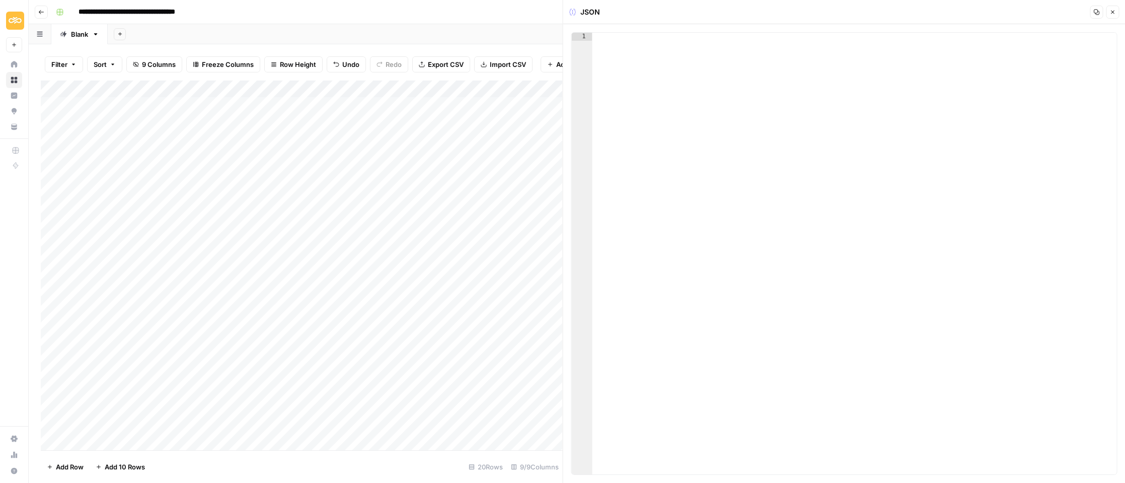
click at [767, 86] on div at bounding box center [854, 262] width 525 height 458
paste textarea "*"
type textarea "*"
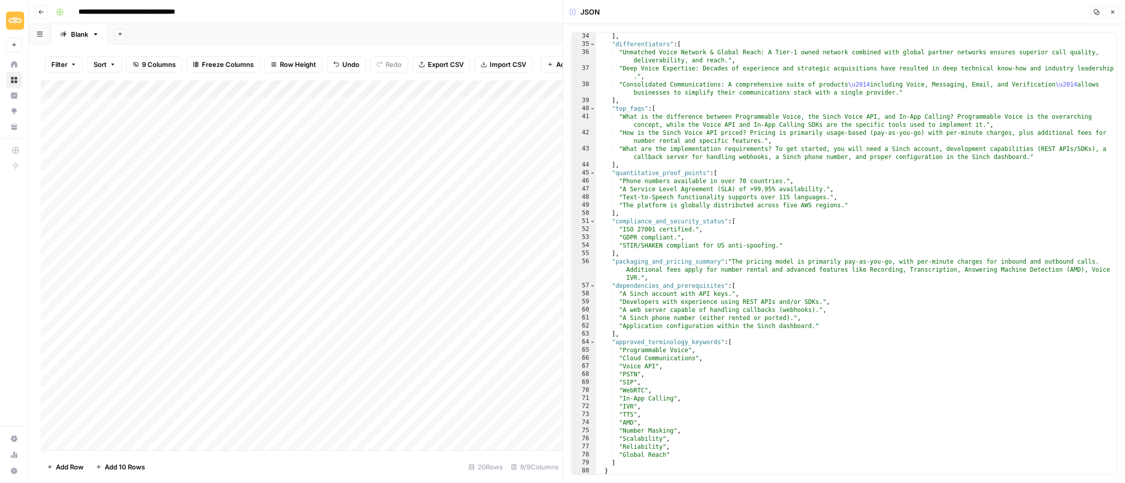
click at [1116, 10] on button "Close" at bounding box center [1112, 12] width 13 height 13
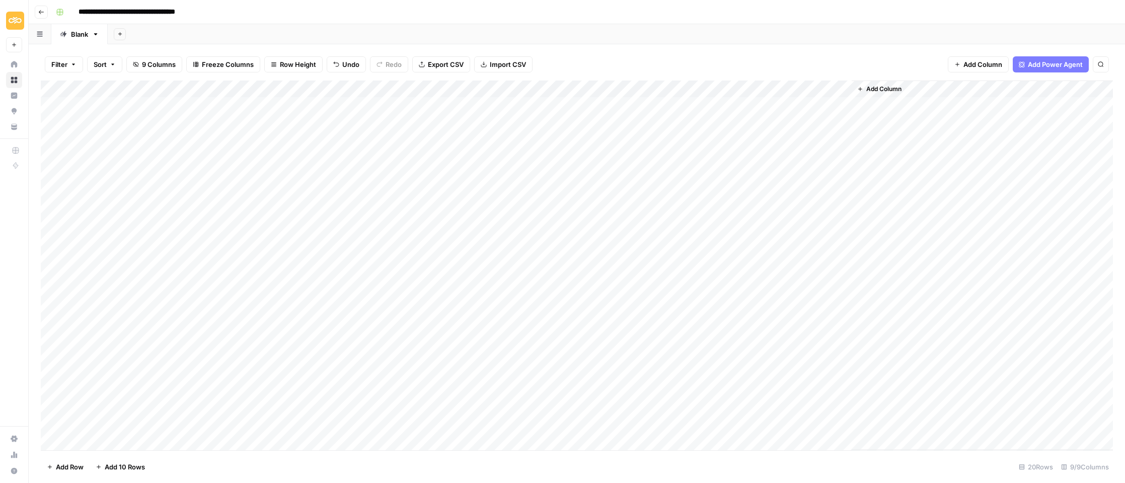
click at [664, 260] on div "Add Column" at bounding box center [577, 266] width 1072 height 370
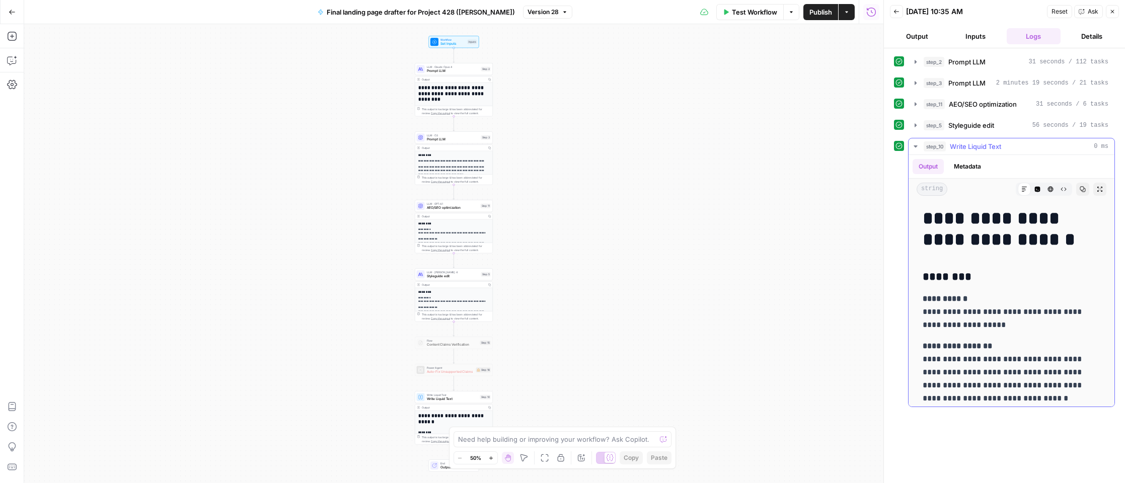
click at [1082, 186] on icon "button" at bounding box center [1082, 189] width 6 height 6
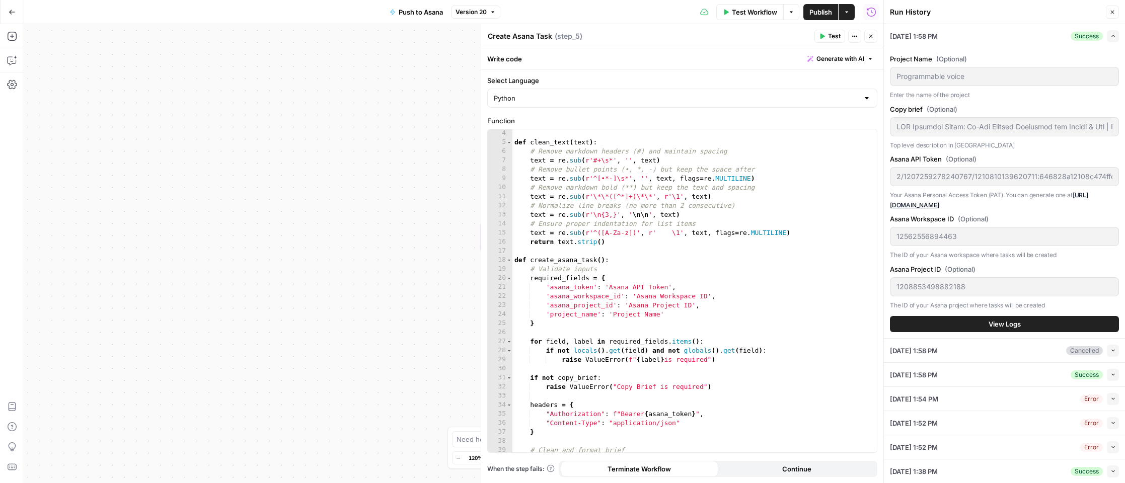
scroll to position [28, 0]
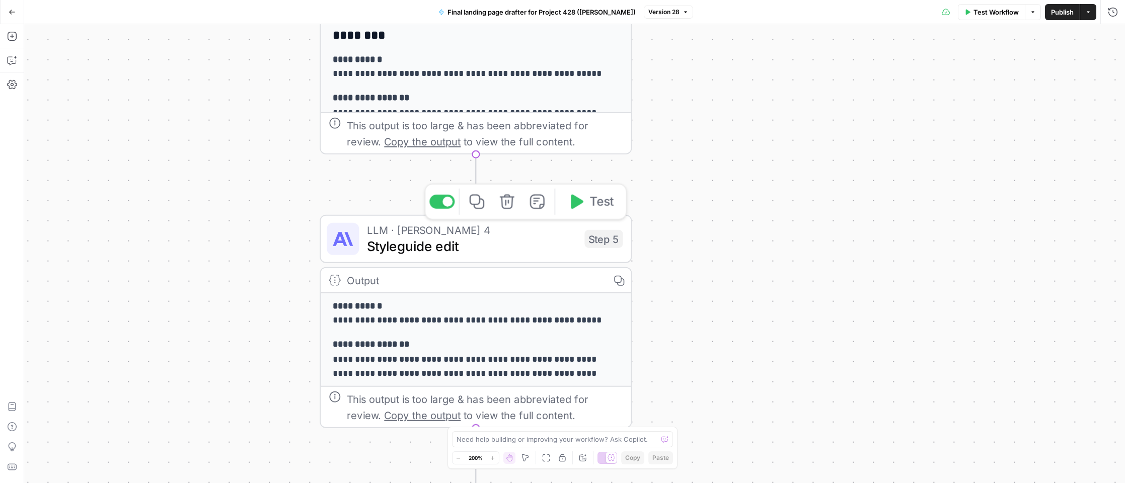
scroll to position [16, 0]
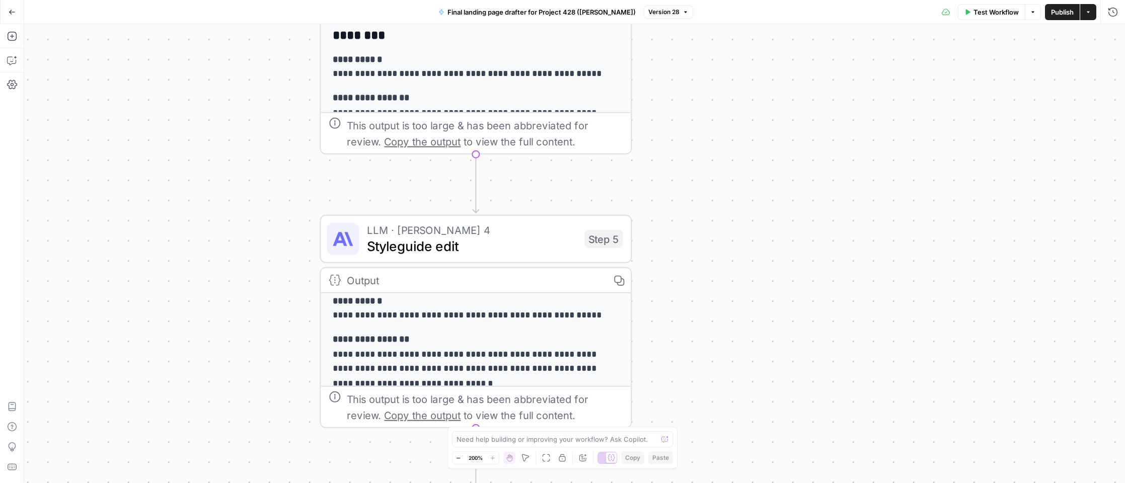
click at [441, 251] on span "Styleguide edit" at bounding box center [471, 246] width 209 height 20
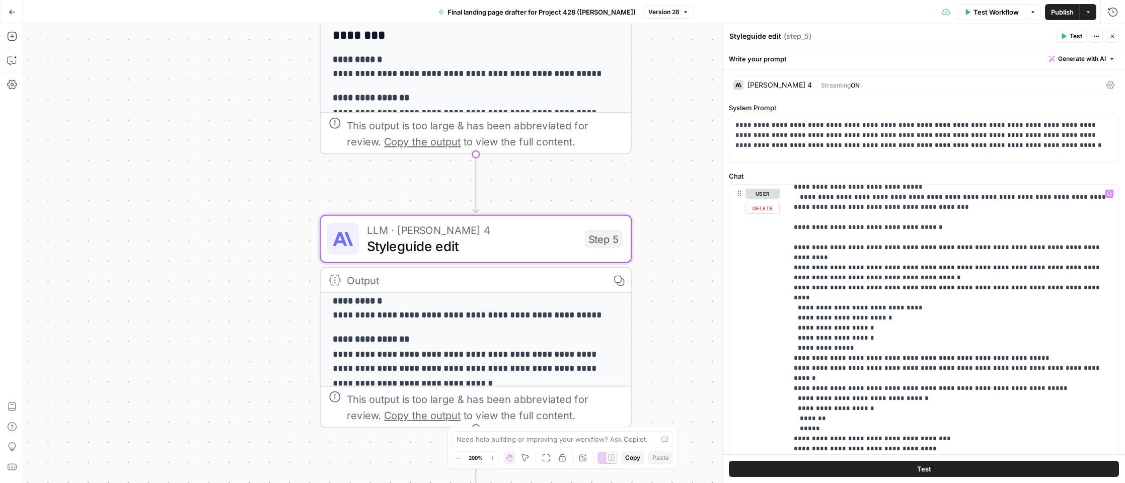
scroll to position [0, 0]
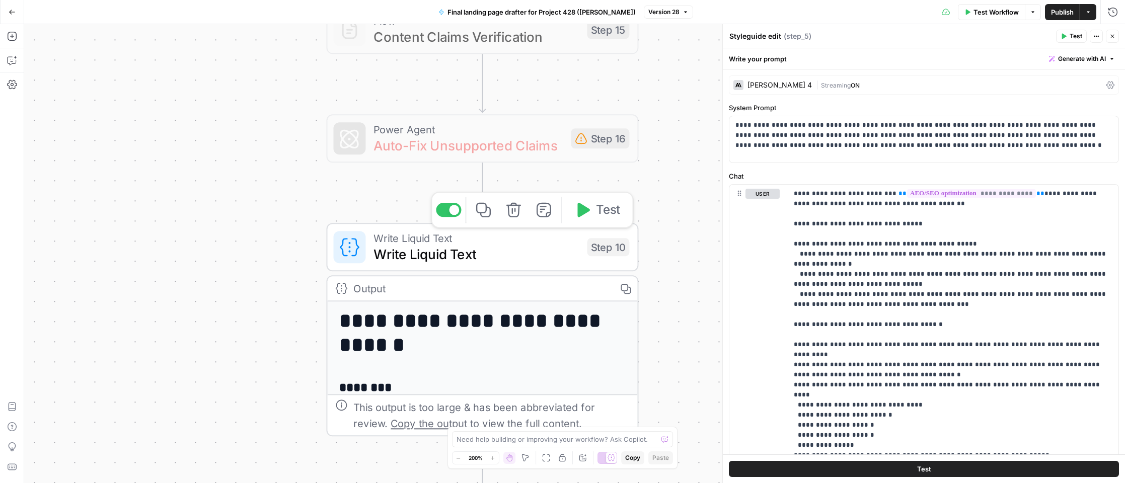
click at [511, 249] on span "Write Liquid Text" at bounding box center [475, 254] width 205 height 20
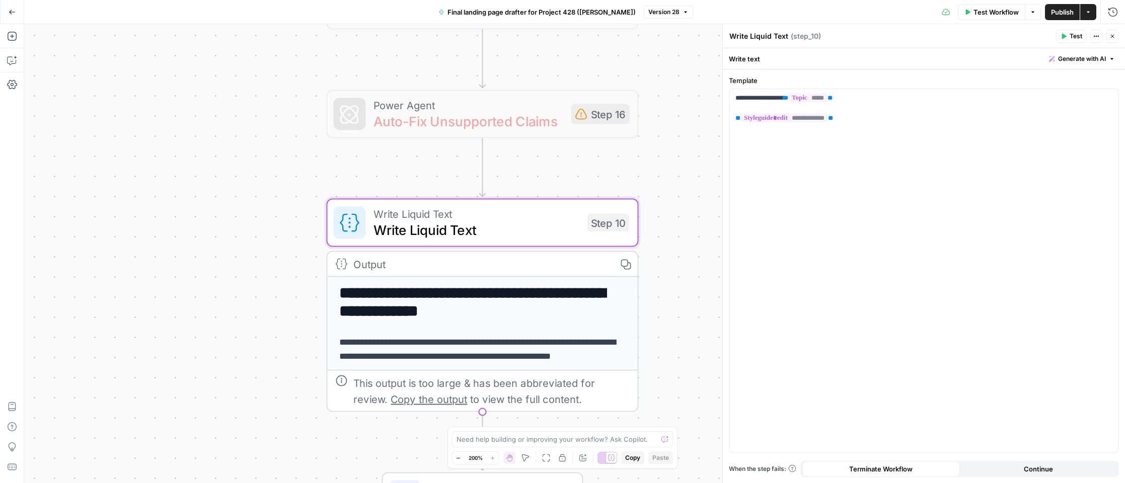
scroll to position [292, 0]
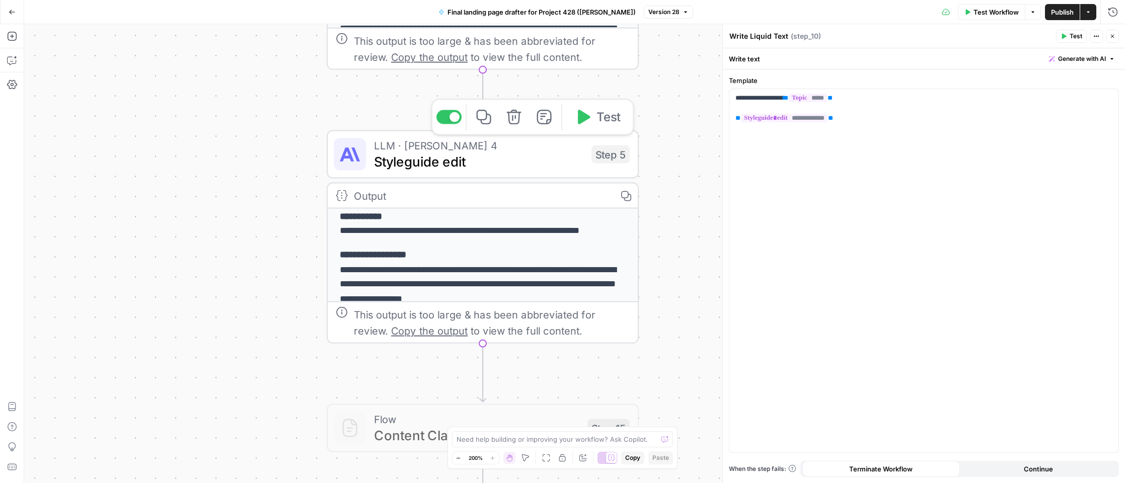
click at [494, 149] on span "LLM · [PERSON_NAME] 4" at bounding box center [478, 145] width 209 height 16
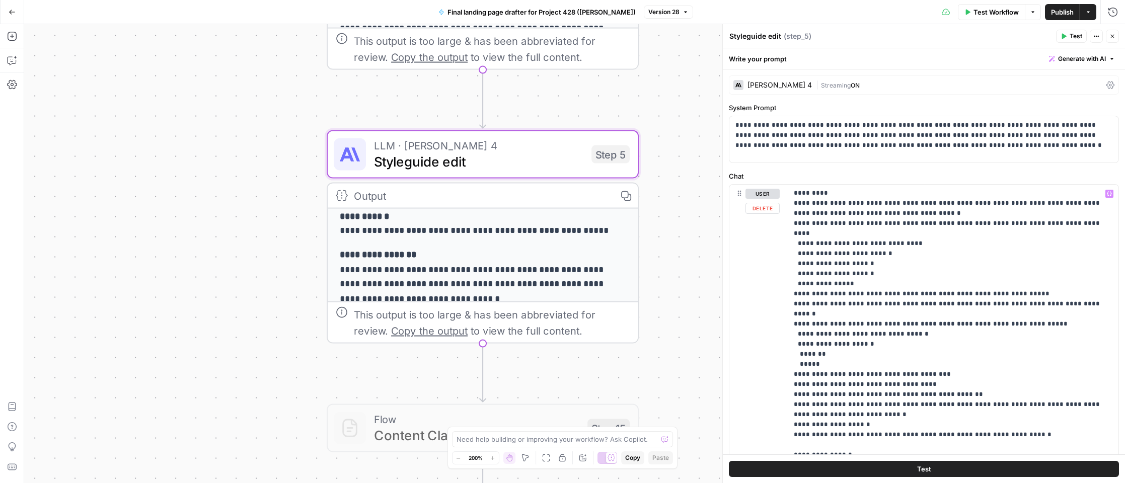
scroll to position [276, 0]
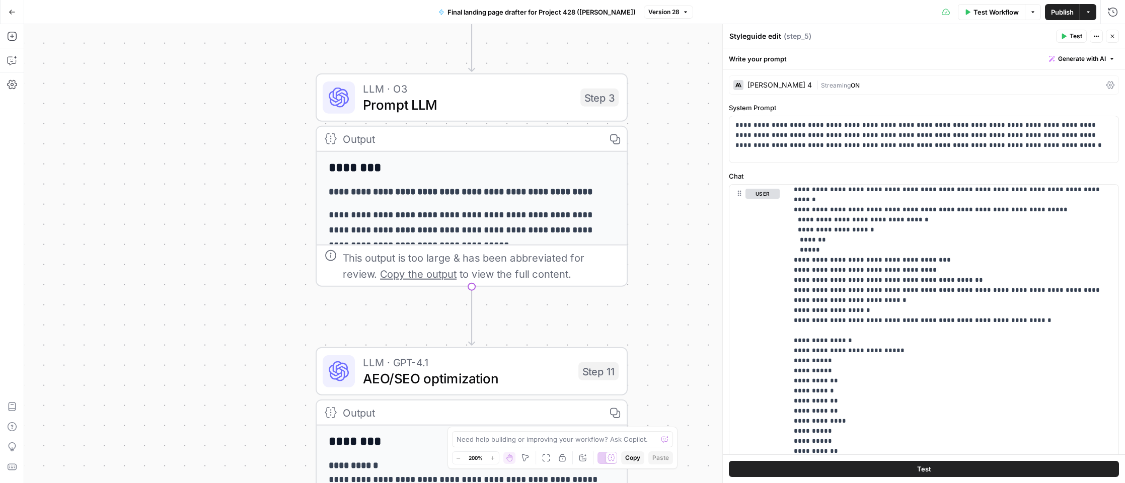
drag, startPoint x: 678, startPoint y: 101, endPoint x: 670, endPoint y: 240, distance: 139.6
click at [669, 241] on div "**********" at bounding box center [574, 253] width 1101 height 459
click at [466, 108] on span "Prompt LLM" at bounding box center [468, 104] width 209 height 20
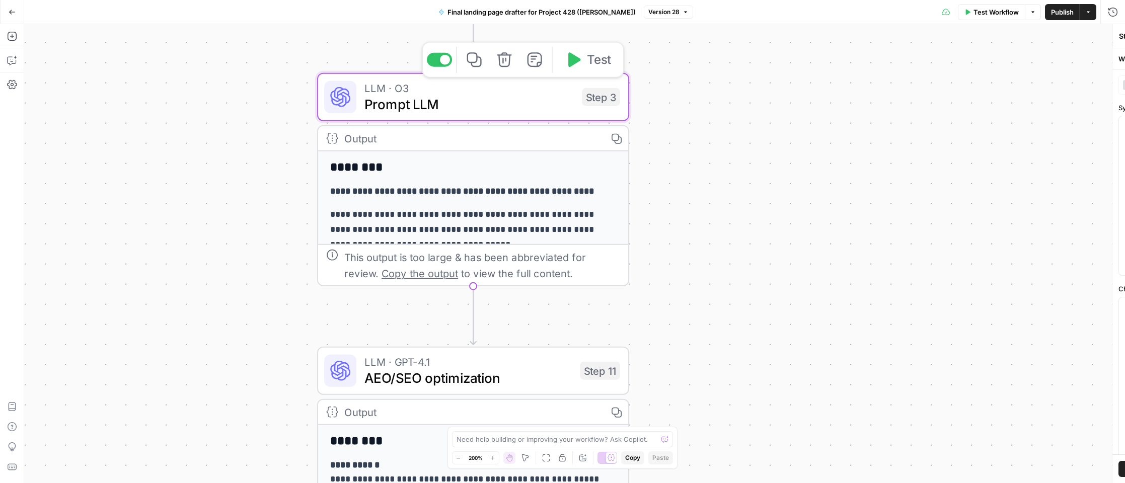
type textarea "Prompt LLM"
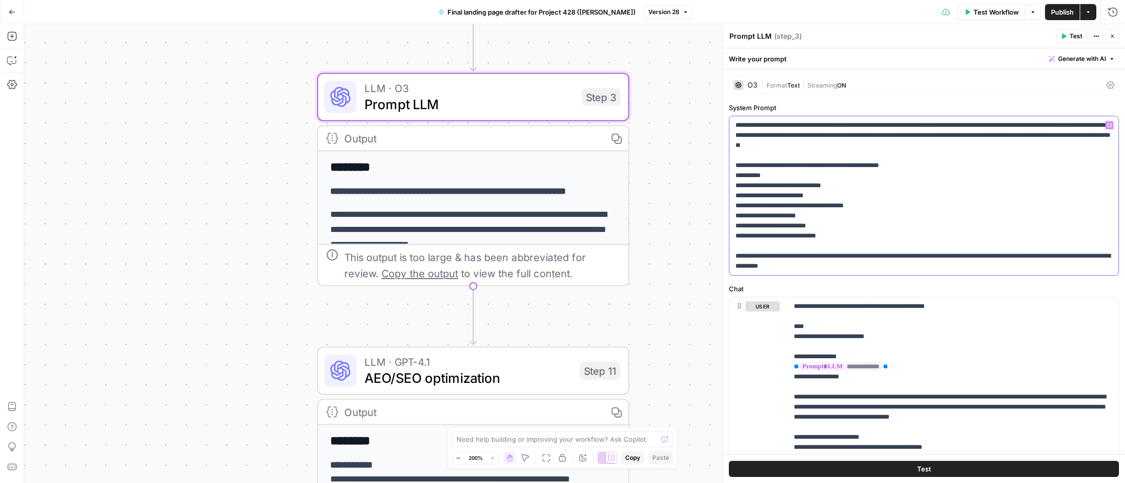
click at [836, 228] on p "**********" at bounding box center [923, 195] width 377 height 151
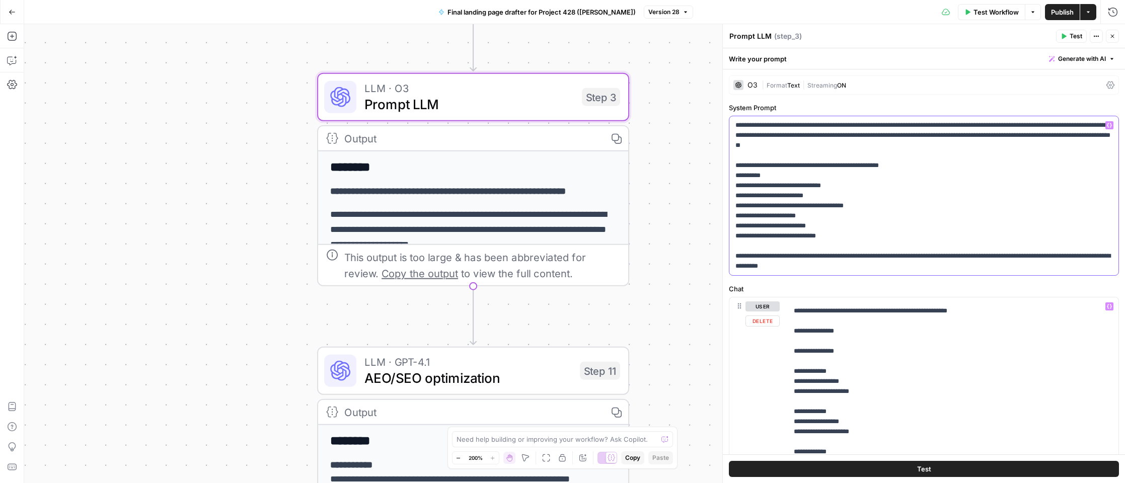
scroll to position [1792, 0]
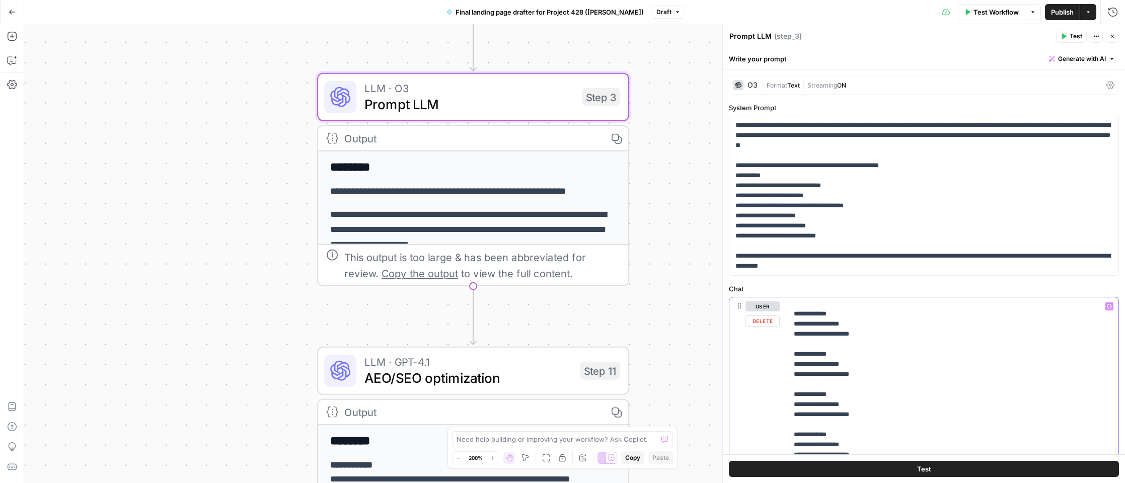
scroll to position [1843, 0]
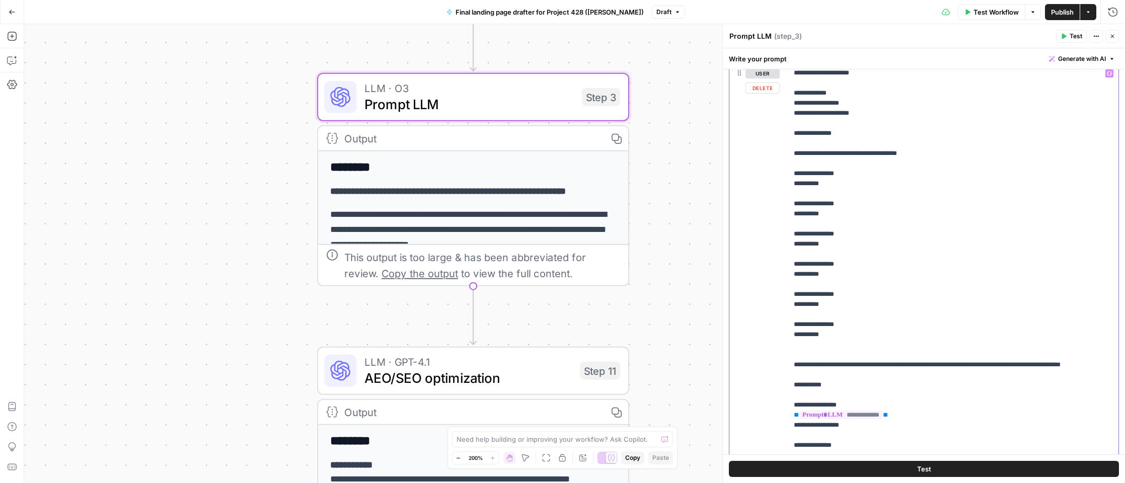
scroll to position [235, 0]
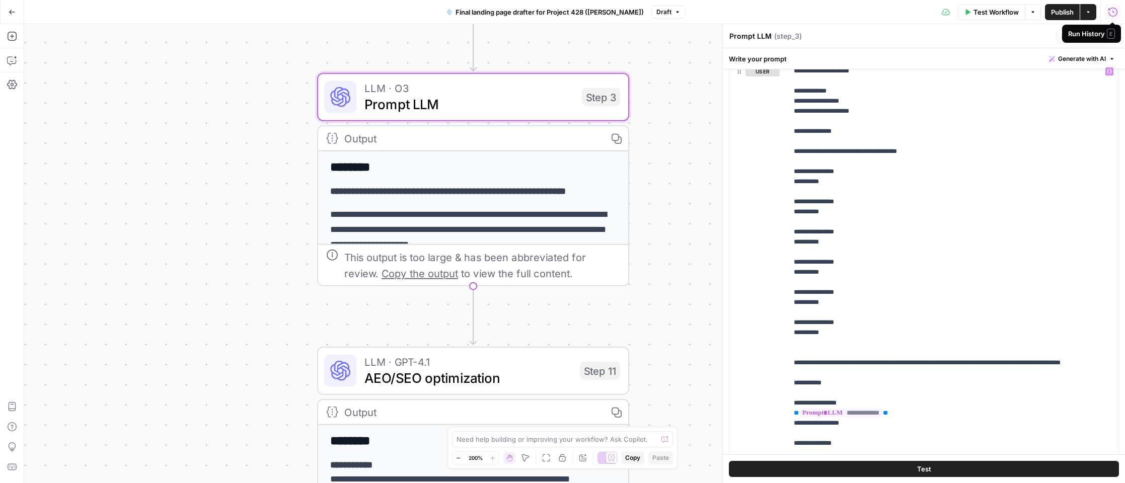
click at [1056, 11] on span "Publish" at bounding box center [1062, 12] width 23 height 10
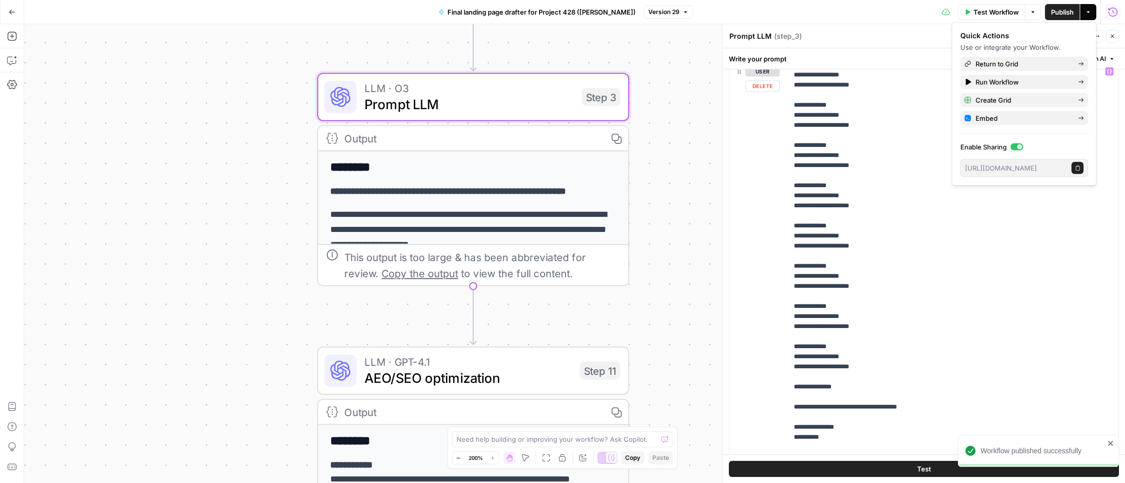
scroll to position [1853, 0]
